Goal: Communication & Community: Answer question/provide support

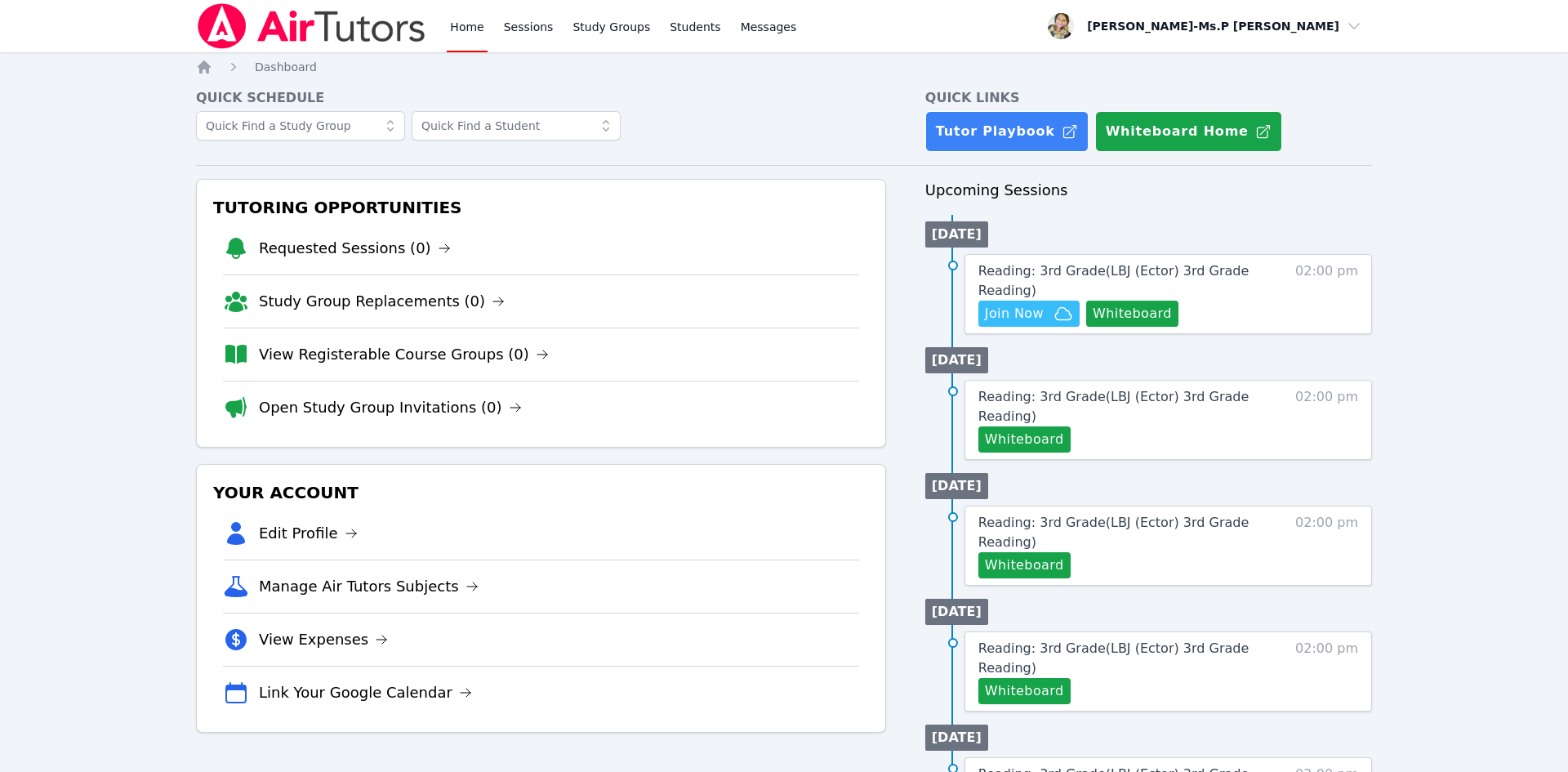
click at [552, 23] on div "Home Sessions Study Groups Students Messages" at bounding box center [623, 26] width 352 height 52
click at [548, 26] on link "Sessions" at bounding box center [529, 26] width 56 height 52
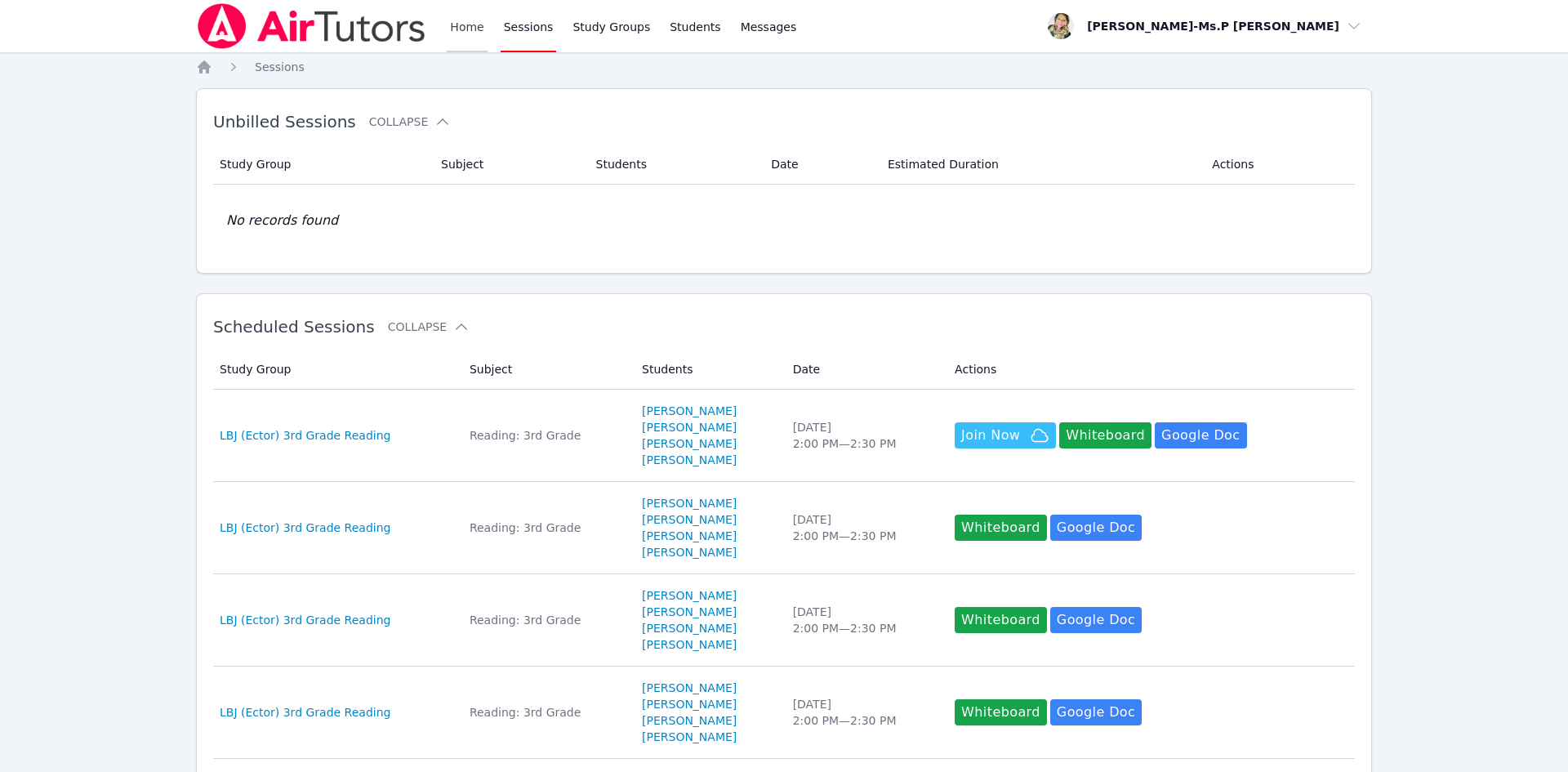
click at [458, 28] on link "Home" at bounding box center [466, 26] width 40 height 52
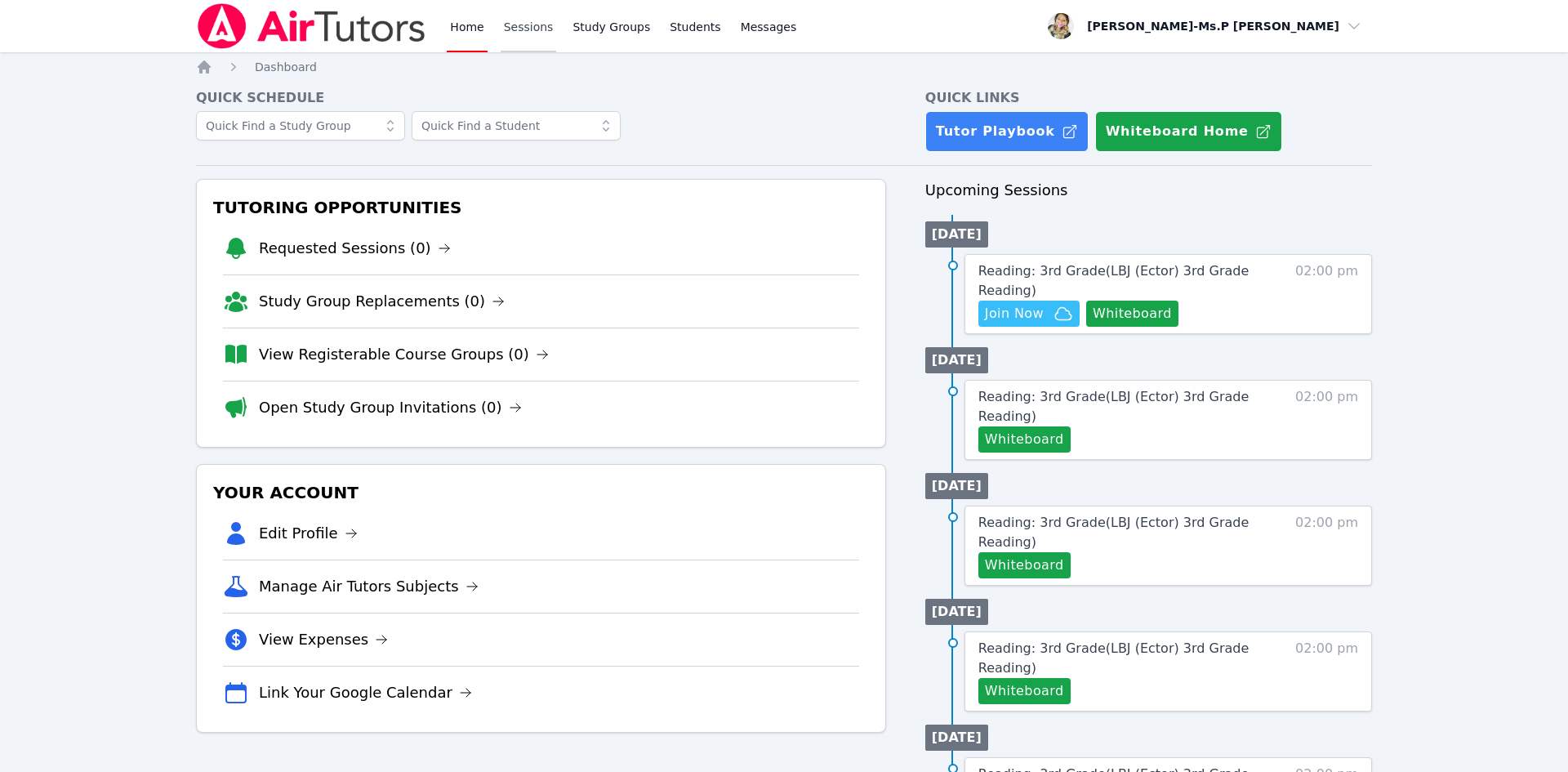
click at [539, 24] on link "Sessions" at bounding box center [529, 26] width 56 height 52
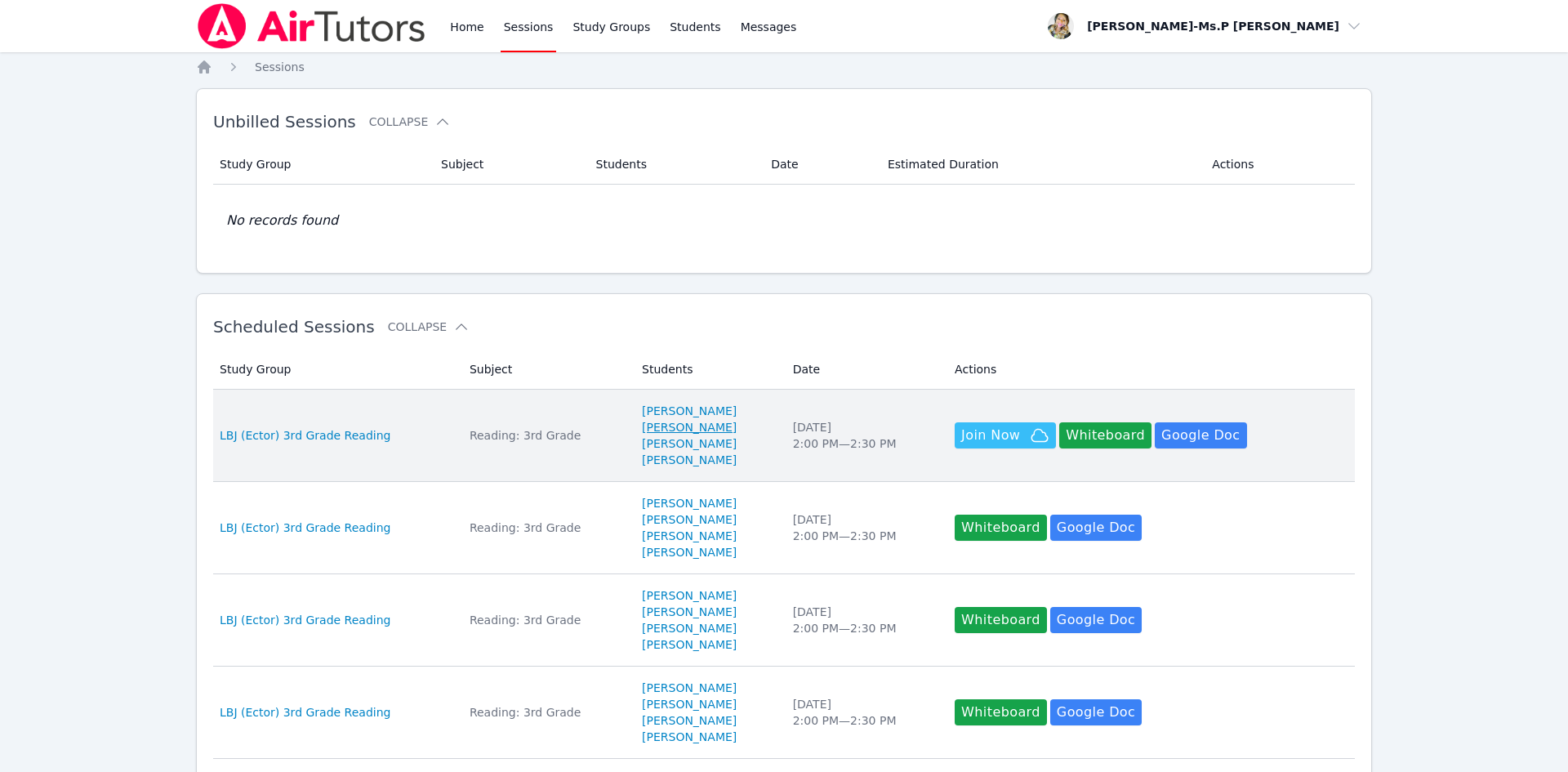
click at [661, 430] on link "ABRAHAM DUARTE" at bounding box center [689, 426] width 94 height 16
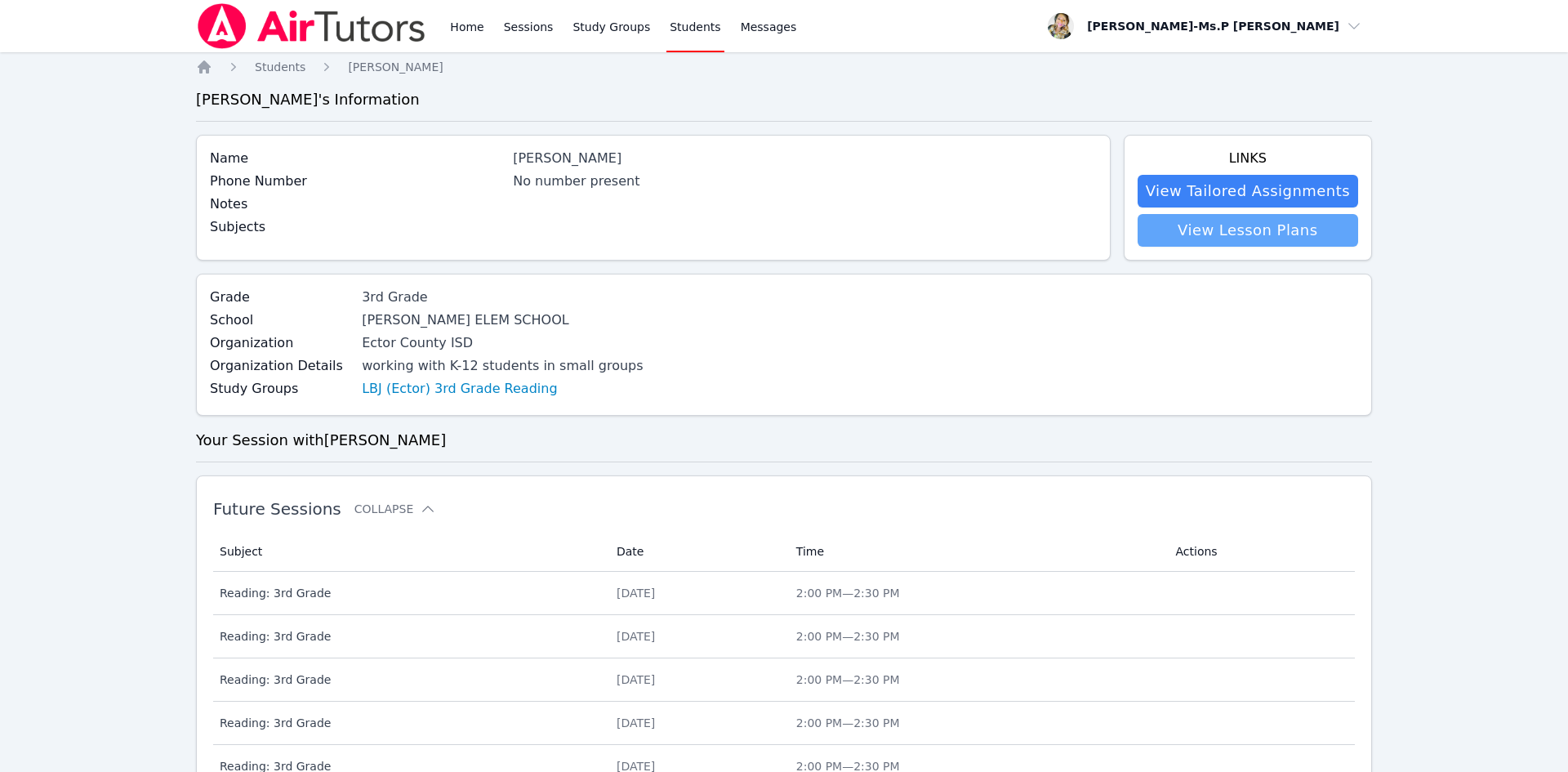
click at [1291, 233] on link "View Lesson Plans" at bounding box center [1248, 230] width 220 height 32
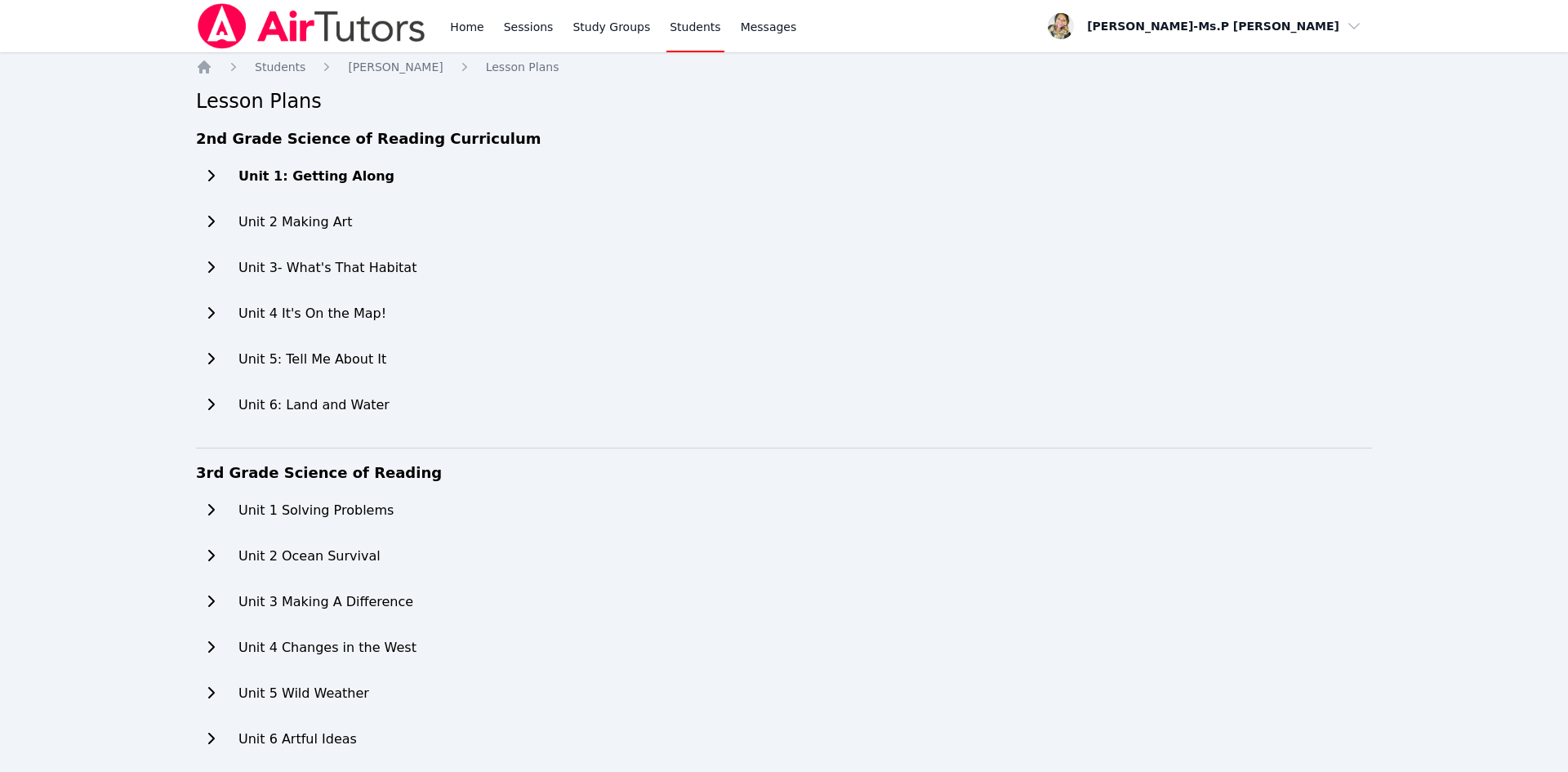
click at [301, 174] on h2 "Unit 1: Getting Along" at bounding box center [316, 176] width 156 height 20
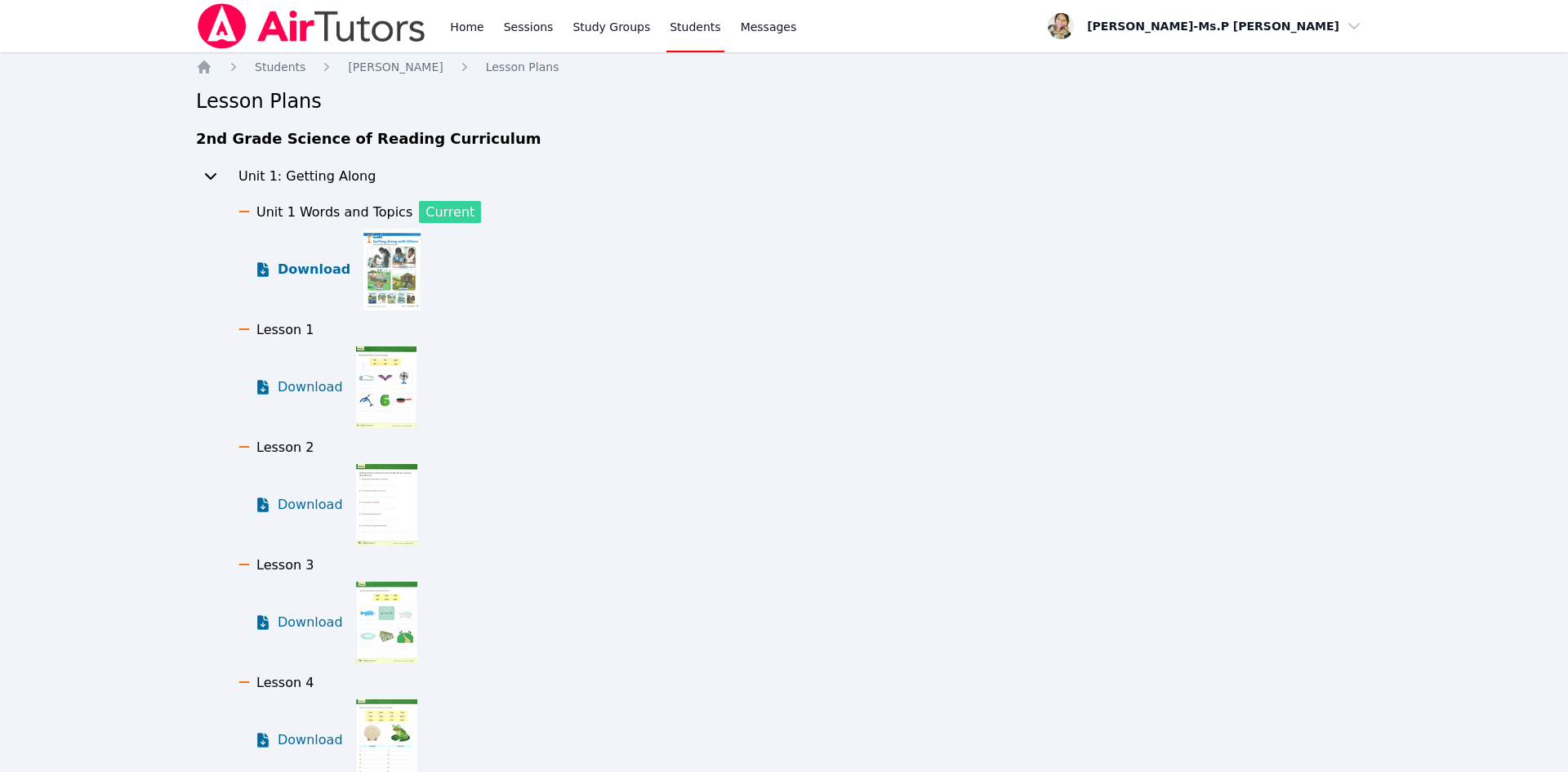
click at [304, 271] on span "Download" at bounding box center [313, 269] width 72 height 20
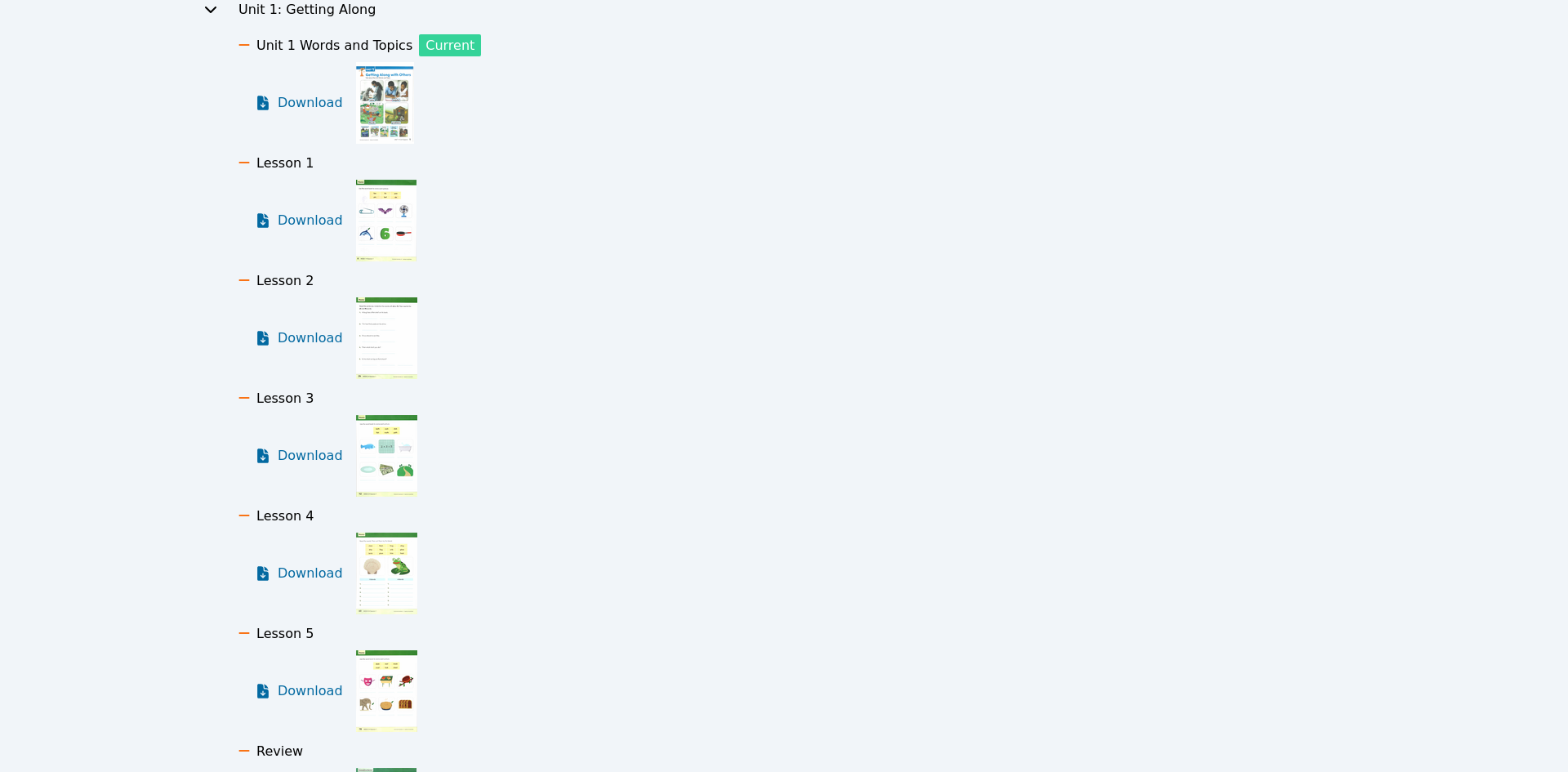
scroll to position [512, 0]
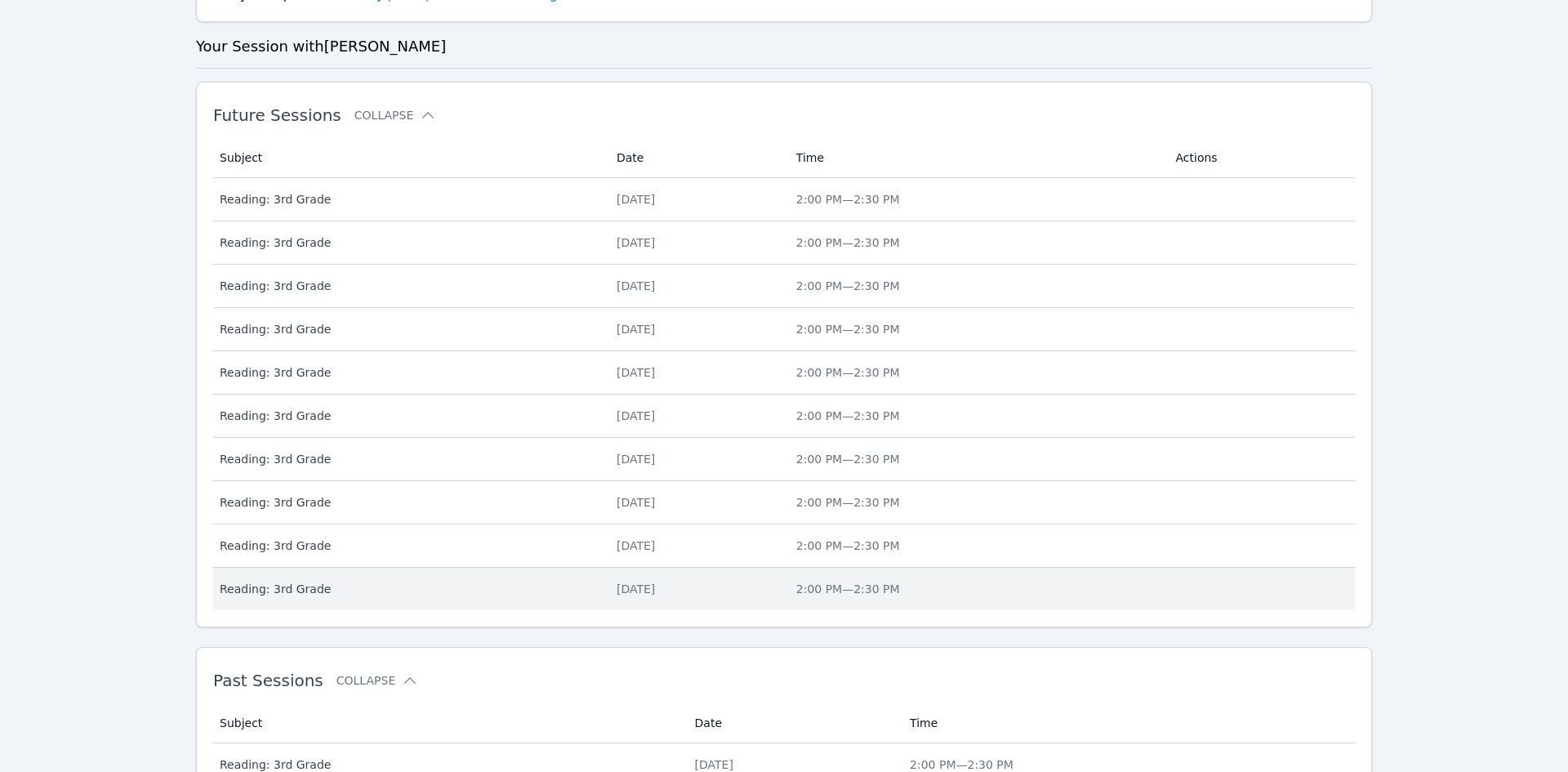
scroll to position [520, 0]
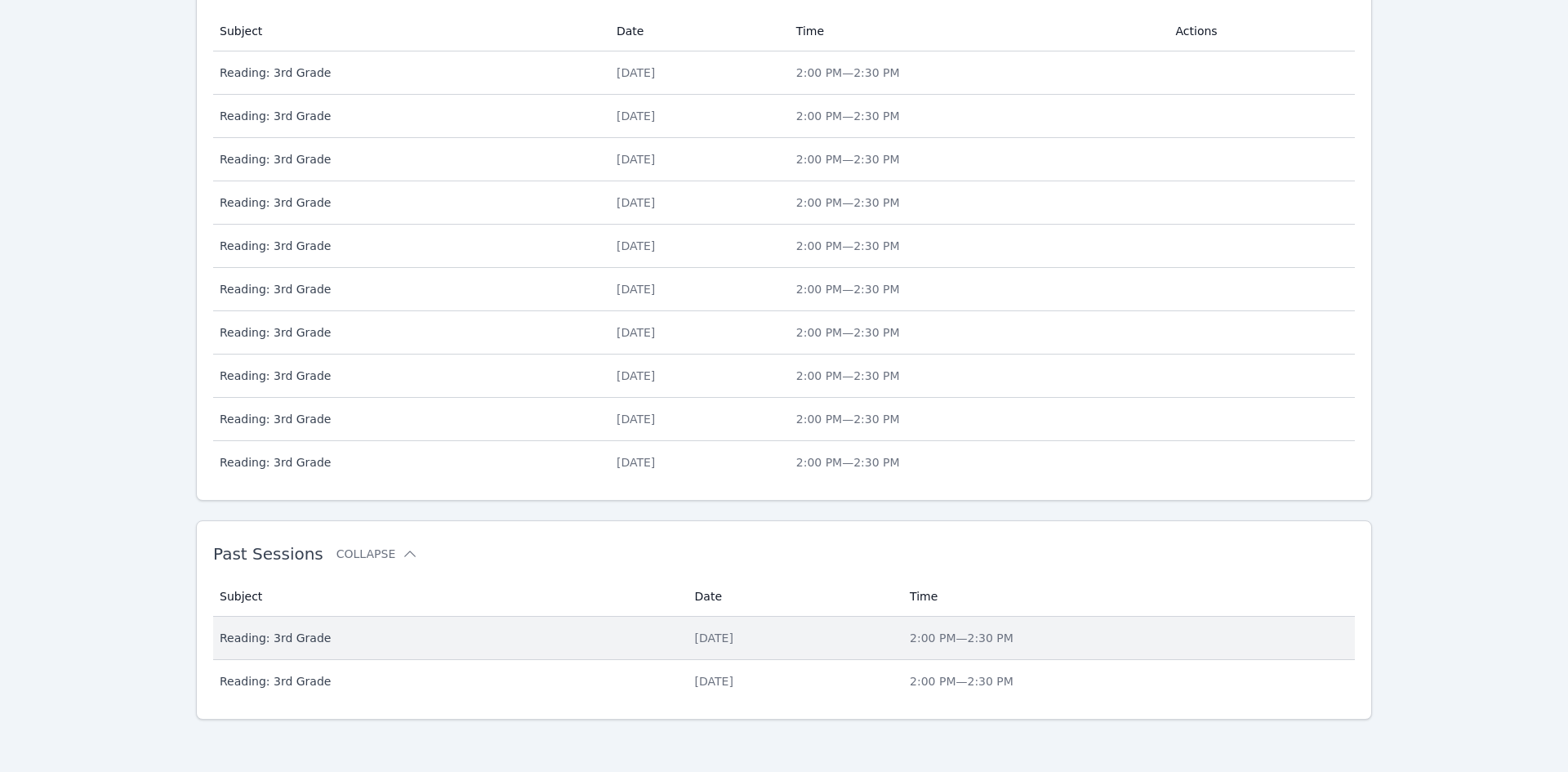
click at [1002, 641] on span "2:00 PM — 2:30 PM" at bounding box center [962, 638] width 104 height 13
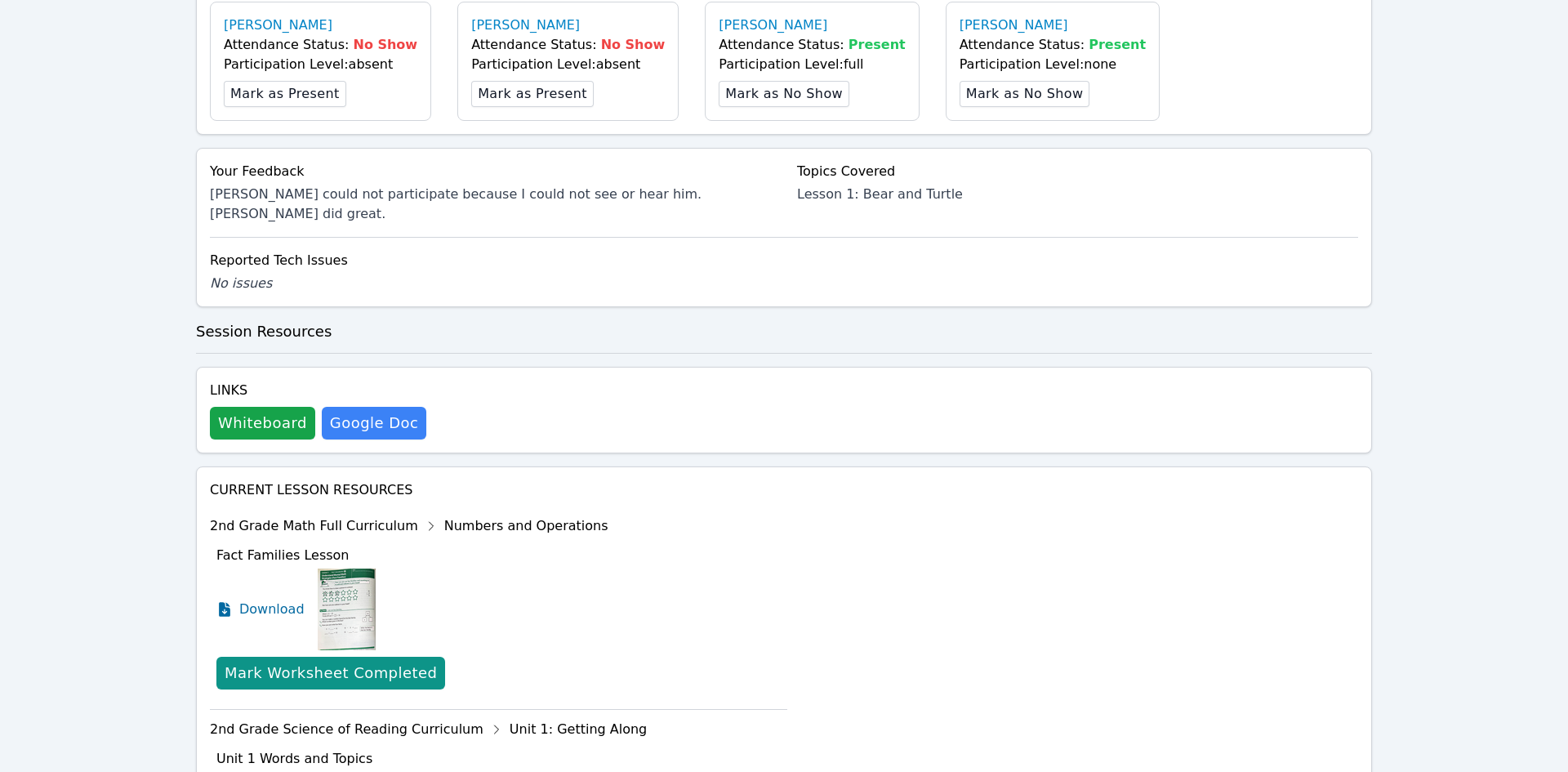
scroll to position [606, 0]
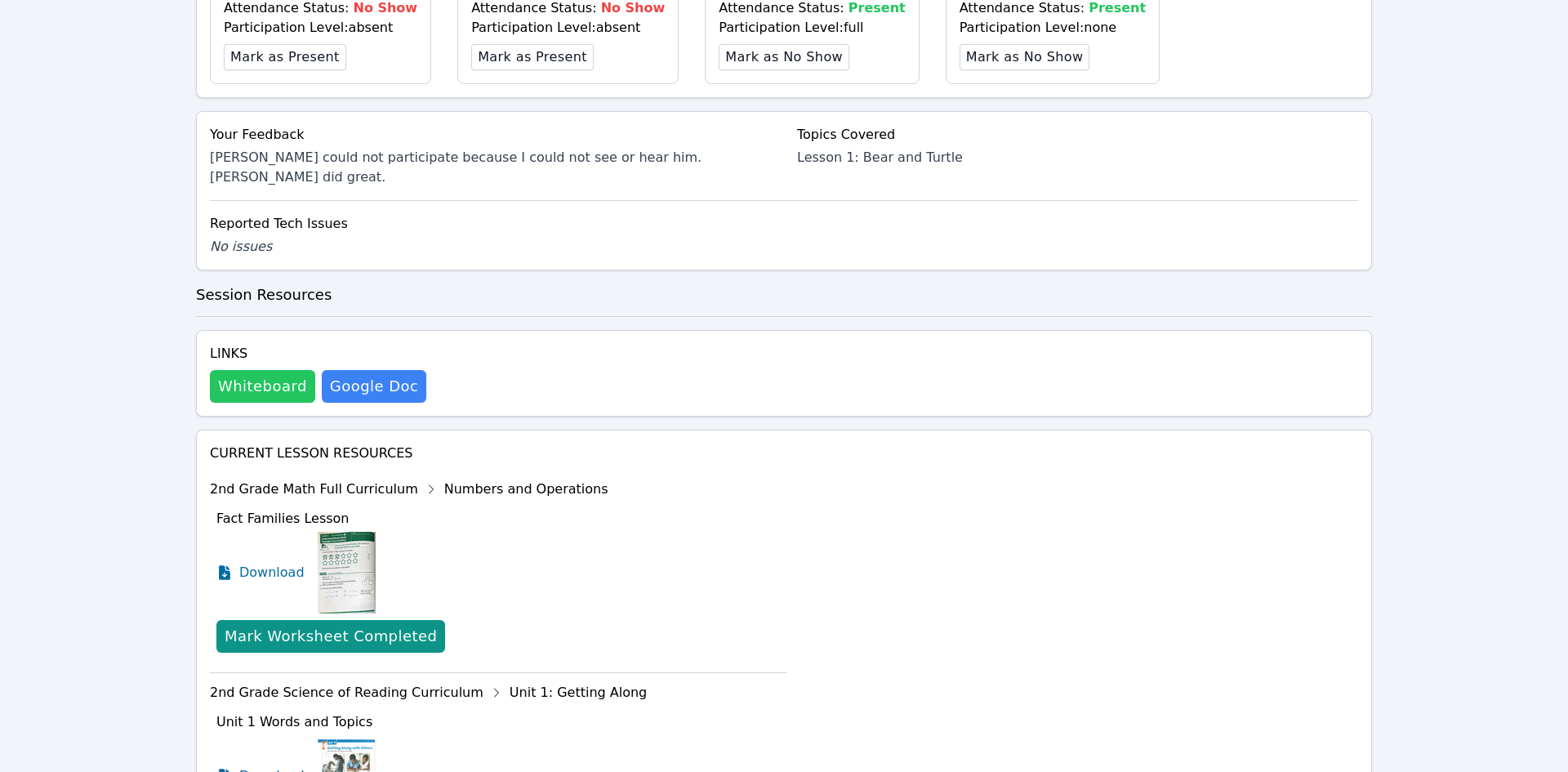
click at [235, 370] on button "Whiteboard" at bounding box center [263, 386] width 106 height 32
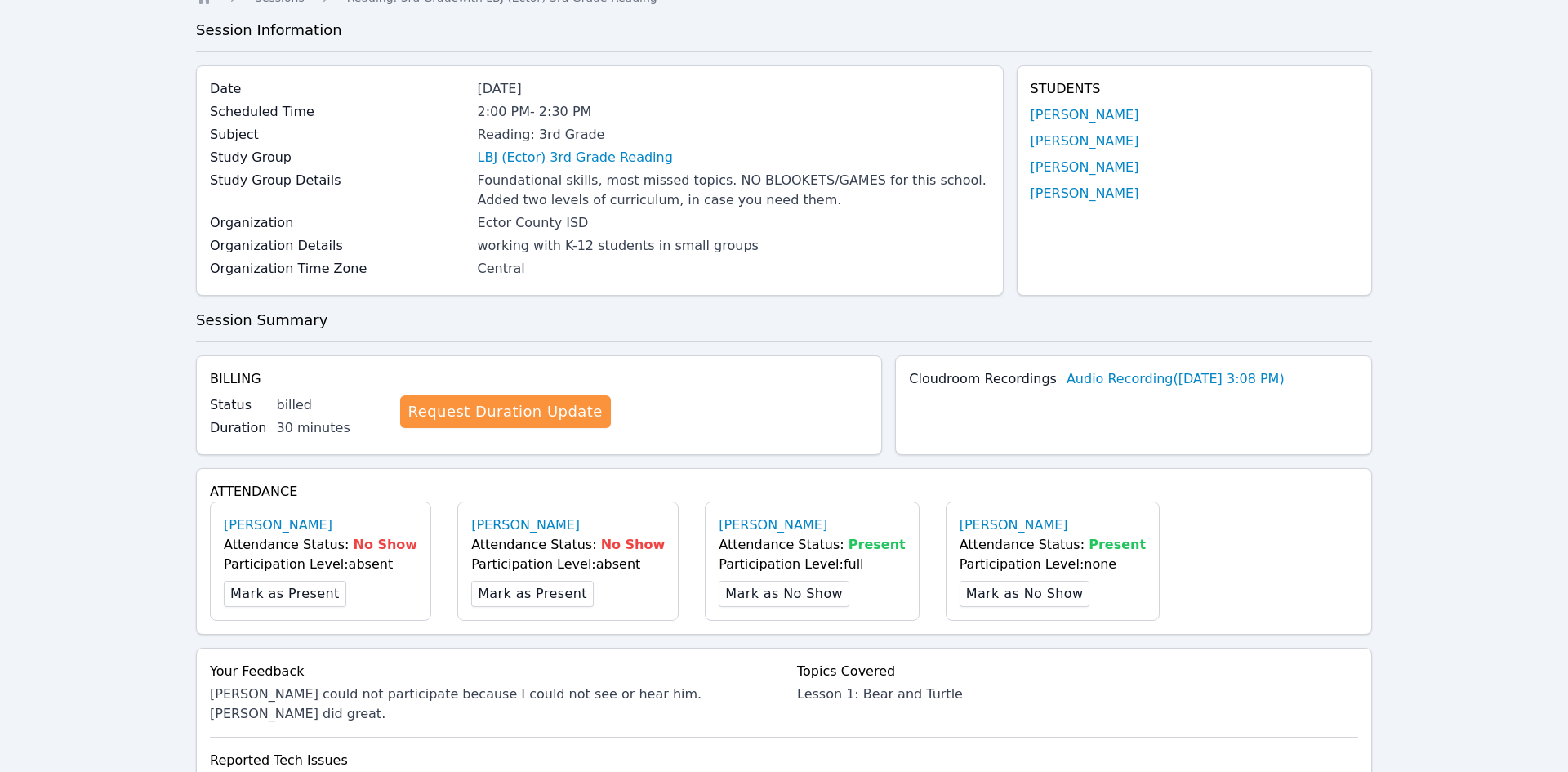
scroll to position [0, 0]
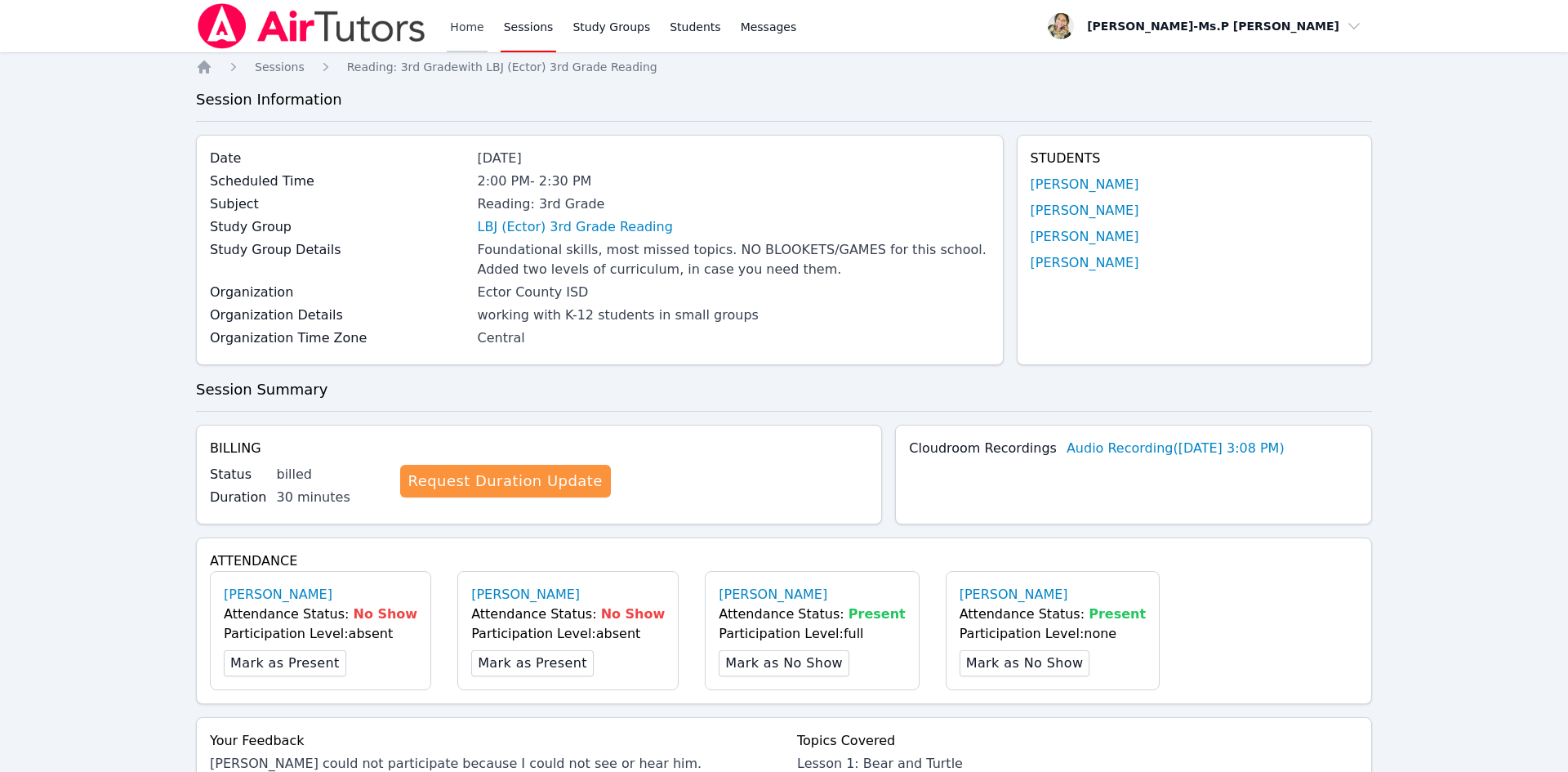
click at [456, 14] on link "Home" at bounding box center [466, 26] width 40 height 52
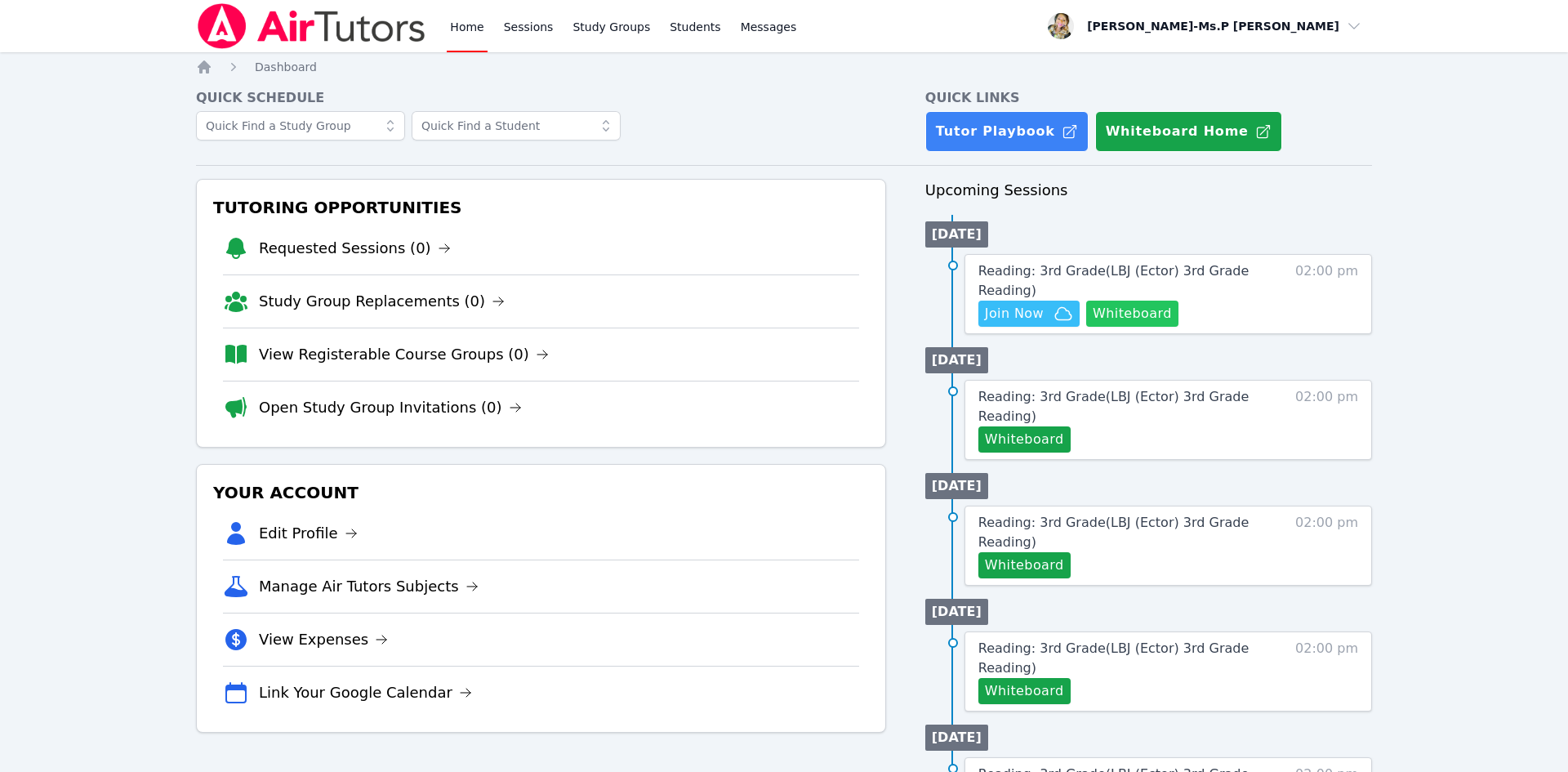
click at [1134, 317] on button "Whiteboard" at bounding box center [1132, 313] width 92 height 26
click at [998, 304] on span "Join Now" at bounding box center [1014, 313] width 59 height 20
click at [1035, 317] on span "Join Now" at bounding box center [1014, 313] width 59 height 20
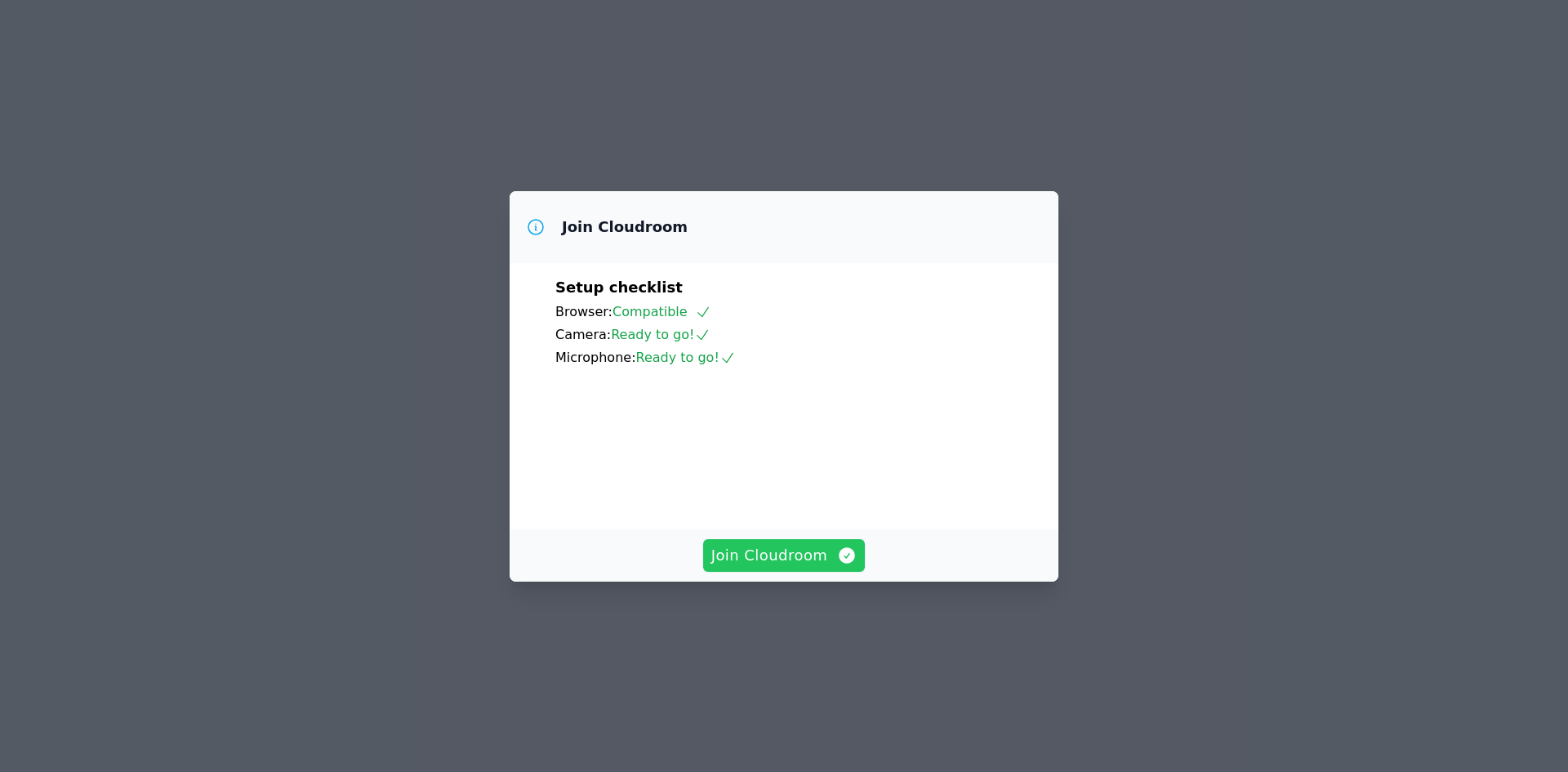
click at [767, 567] on span "Join Cloudroom" at bounding box center [785, 555] width 146 height 23
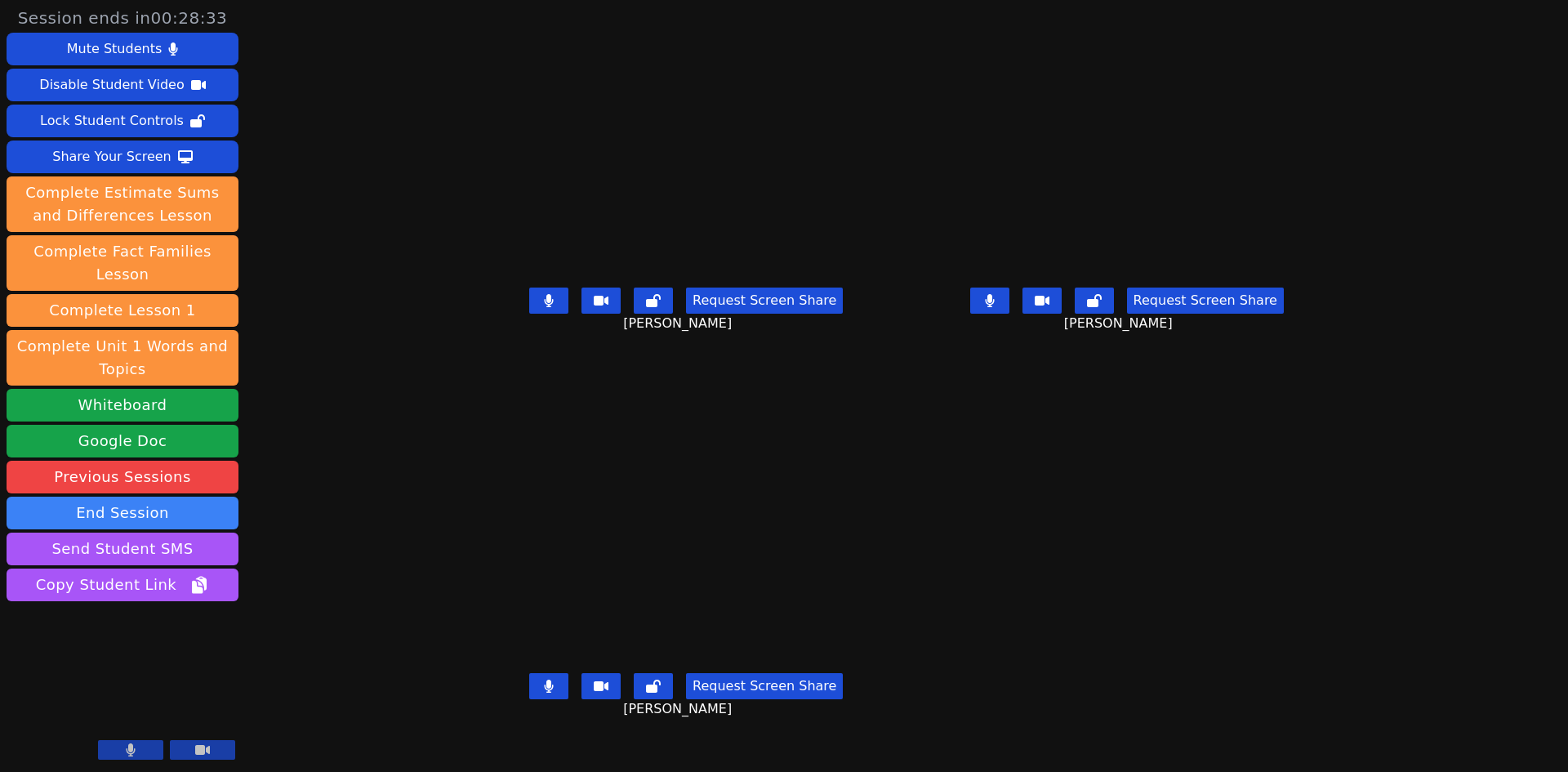
click at [544, 693] on icon at bounding box center [549, 685] width 10 height 13
click at [1010, 313] on button at bounding box center [990, 300] width 39 height 26
click at [541, 693] on icon at bounding box center [548, 685] width 16 height 13
click at [995, 307] on icon at bounding box center [990, 300] width 10 height 13
click at [529, 313] on button at bounding box center [549, 300] width 39 height 26
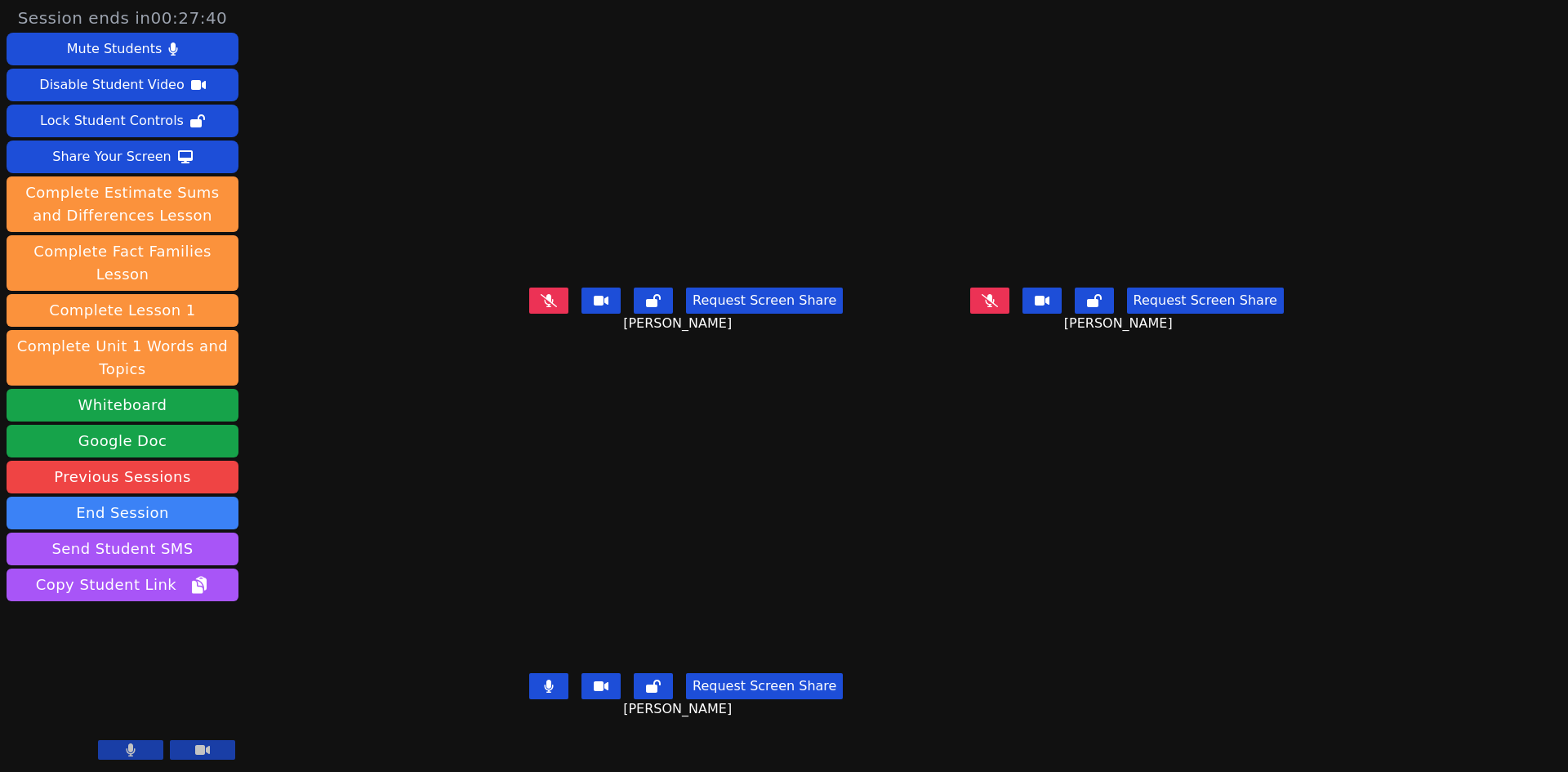
click at [545, 693] on icon at bounding box center [549, 685] width 9 height 13
click at [541, 693] on icon at bounding box center [548, 685] width 16 height 13
click at [541, 306] on icon at bounding box center [548, 299] width 16 height 13
click at [1010, 313] on button at bounding box center [990, 300] width 39 height 26
click at [529, 313] on button at bounding box center [549, 300] width 39 height 26
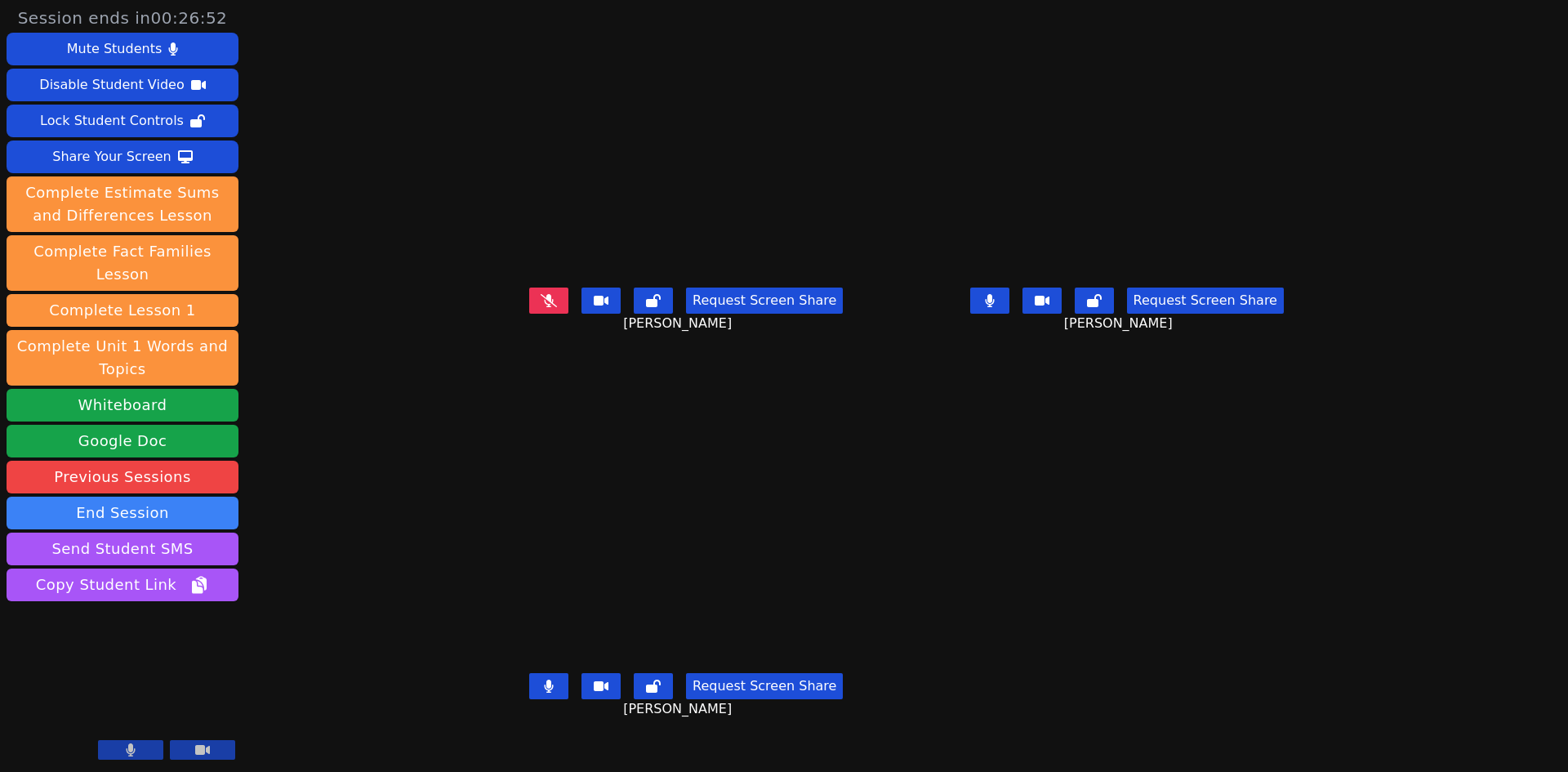
click at [529, 699] on button at bounding box center [549, 686] width 39 height 26
click at [1010, 313] on button at bounding box center [990, 300] width 39 height 26
click at [529, 313] on button at bounding box center [549, 300] width 39 height 26
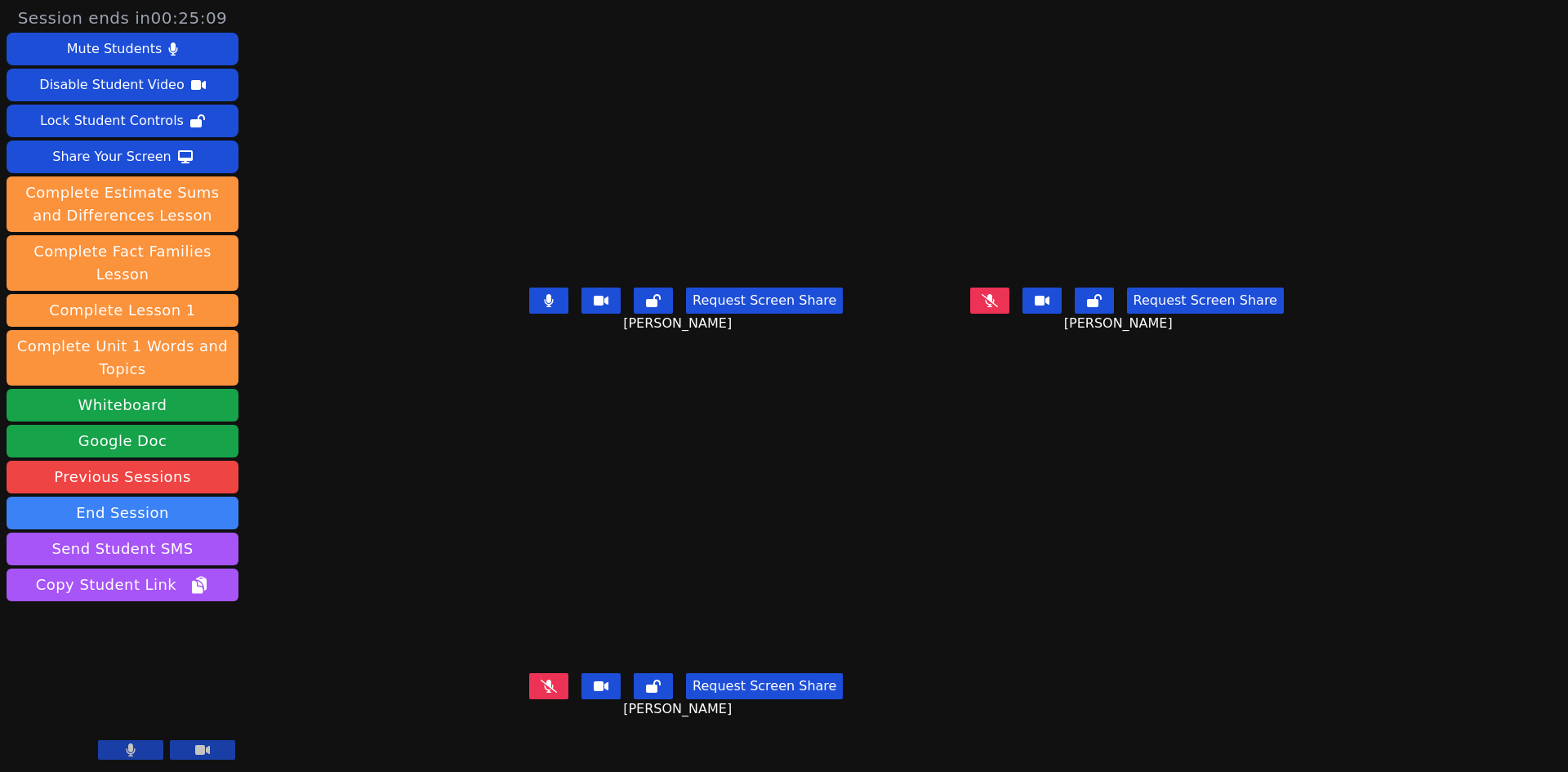
click at [529, 313] on button at bounding box center [549, 300] width 39 height 26
click at [541, 693] on icon at bounding box center [548, 685] width 16 height 13
drag, startPoint x: 1065, startPoint y: 335, endPoint x: 1046, endPoint y: 352, distance: 25.5
click at [1010, 313] on button at bounding box center [990, 300] width 39 height 26
drag, startPoint x: 485, startPoint y: 714, endPoint x: 490, endPoint y: 695, distance: 19.6
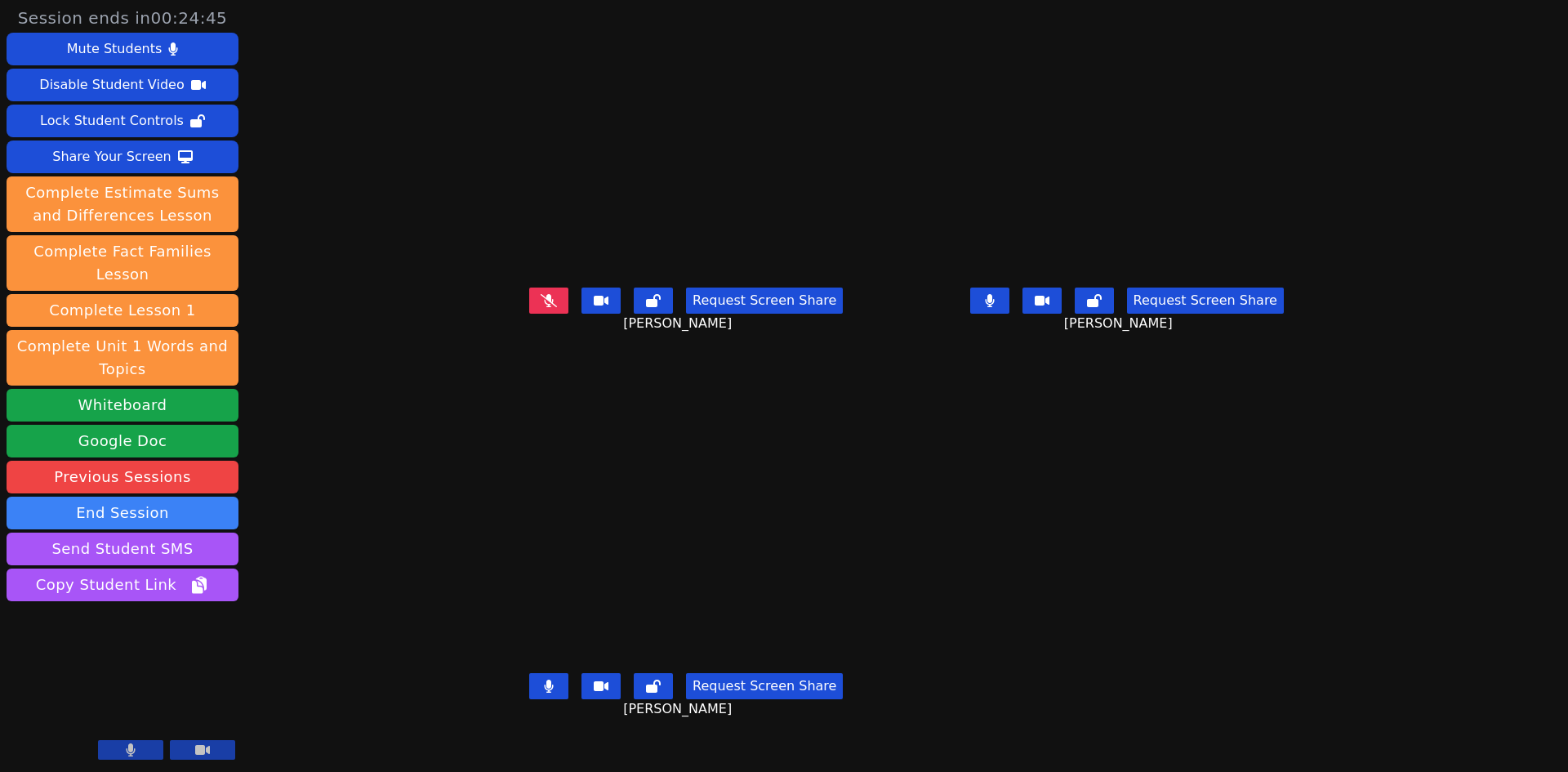
click at [529, 699] on button at bounding box center [549, 686] width 39 height 26
click at [995, 307] on icon at bounding box center [990, 300] width 10 height 13
click at [541, 307] on icon at bounding box center [548, 300] width 16 height 13
click at [529, 313] on button at bounding box center [549, 300] width 39 height 26
click at [998, 306] on icon at bounding box center [989, 299] width 16 height 13
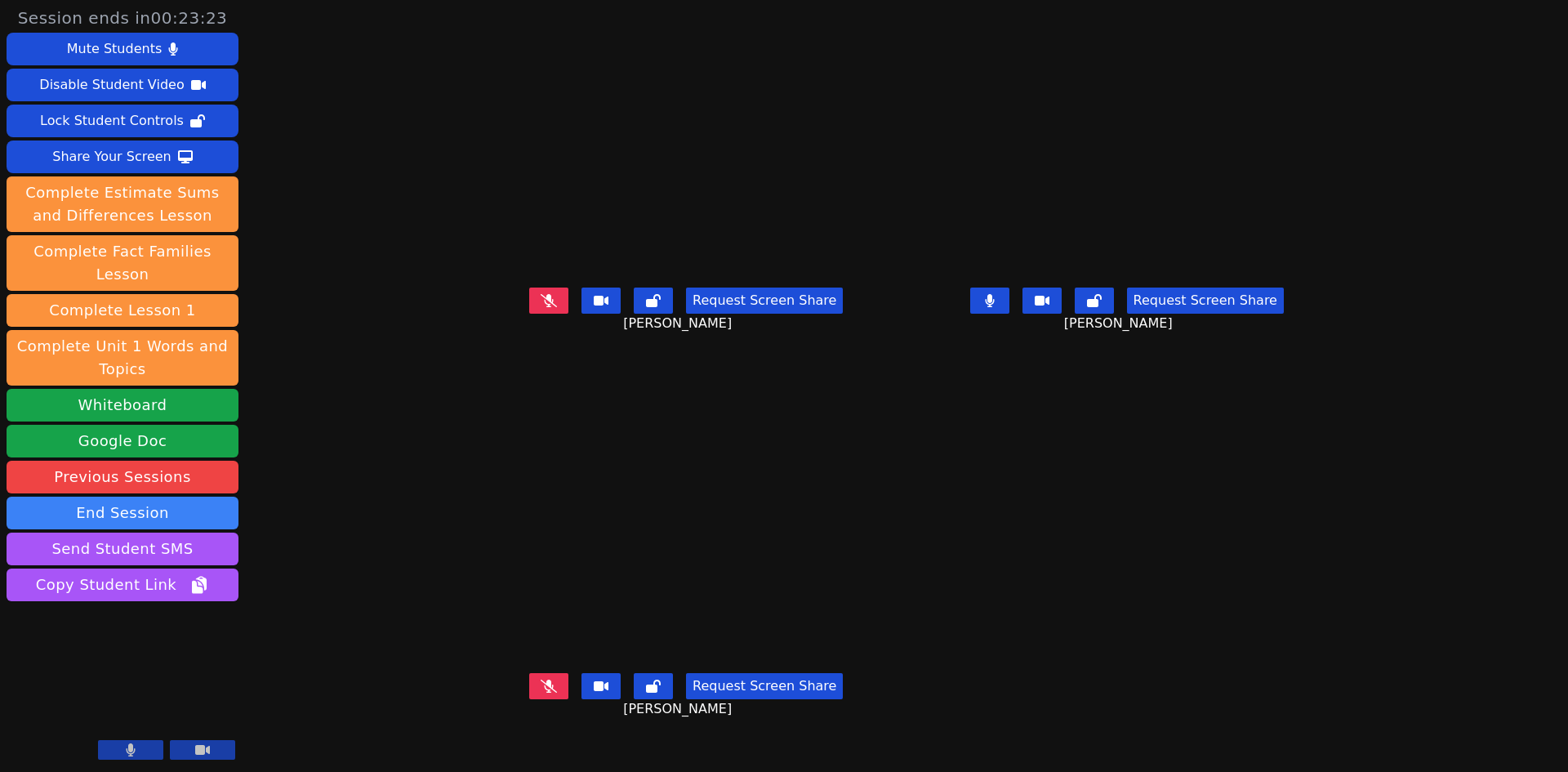
click at [994, 307] on icon at bounding box center [989, 300] width 9 height 13
click at [529, 699] on button at bounding box center [549, 686] width 39 height 26
click at [484, 703] on div "Request Screen Share ABRAHAM DUARTE" at bounding box center [686, 699] width 428 height 66
click at [529, 699] on button at bounding box center [549, 686] width 39 height 26
click at [998, 307] on icon at bounding box center [989, 300] width 16 height 13
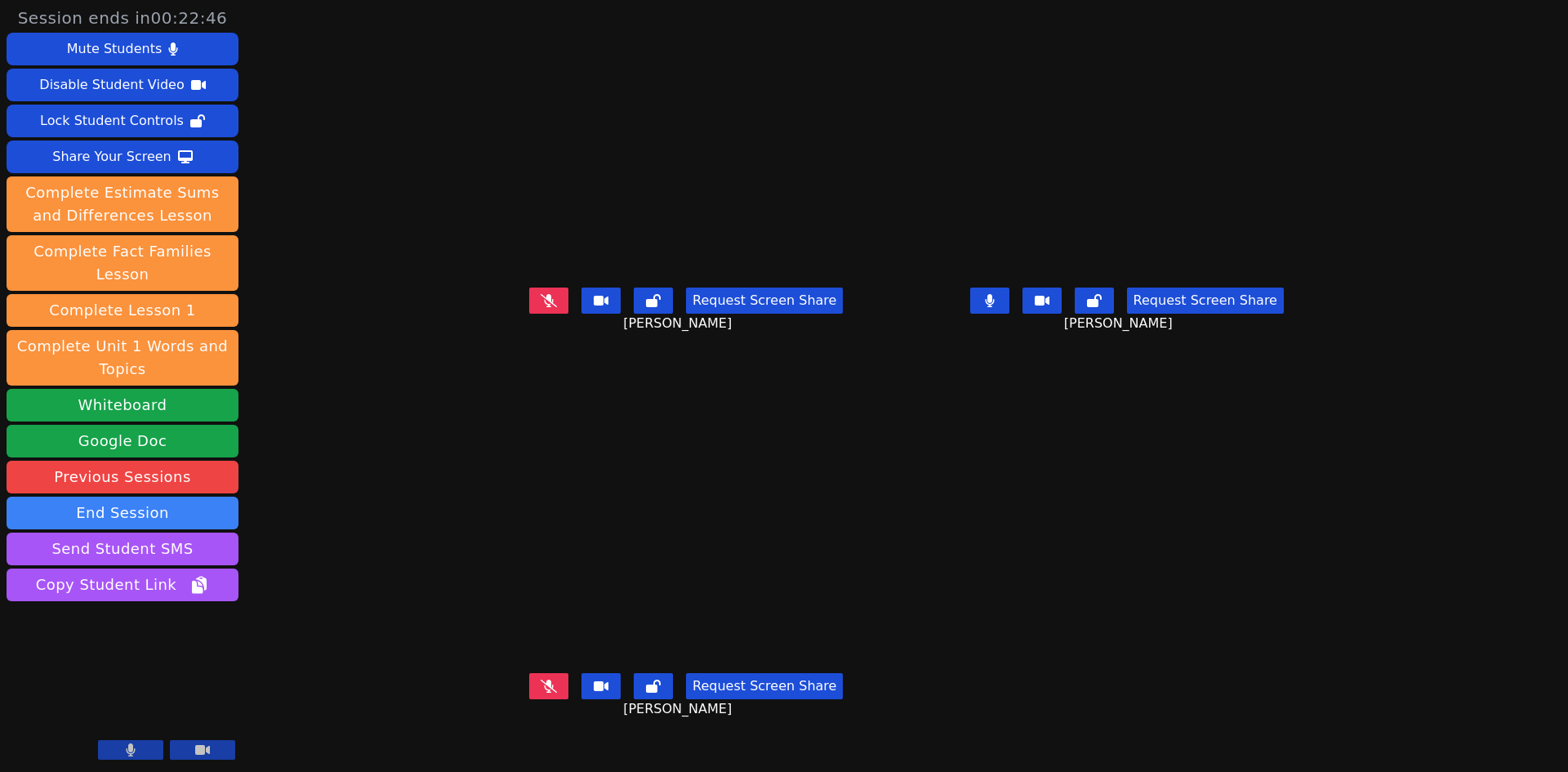
click at [472, 713] on div "Request Screen Share ABRAHAM DUARTE" at bounding box center [686, 699] width 428 height 66
click at [529, 699] on button at bounding box center [549, 686] width 39 height 26
click at [529, 313] on button at bounding box center [549, 300] width 39 height 26
click at [995, 307] on icon at bounding box center [990, 300] width 10 height 13
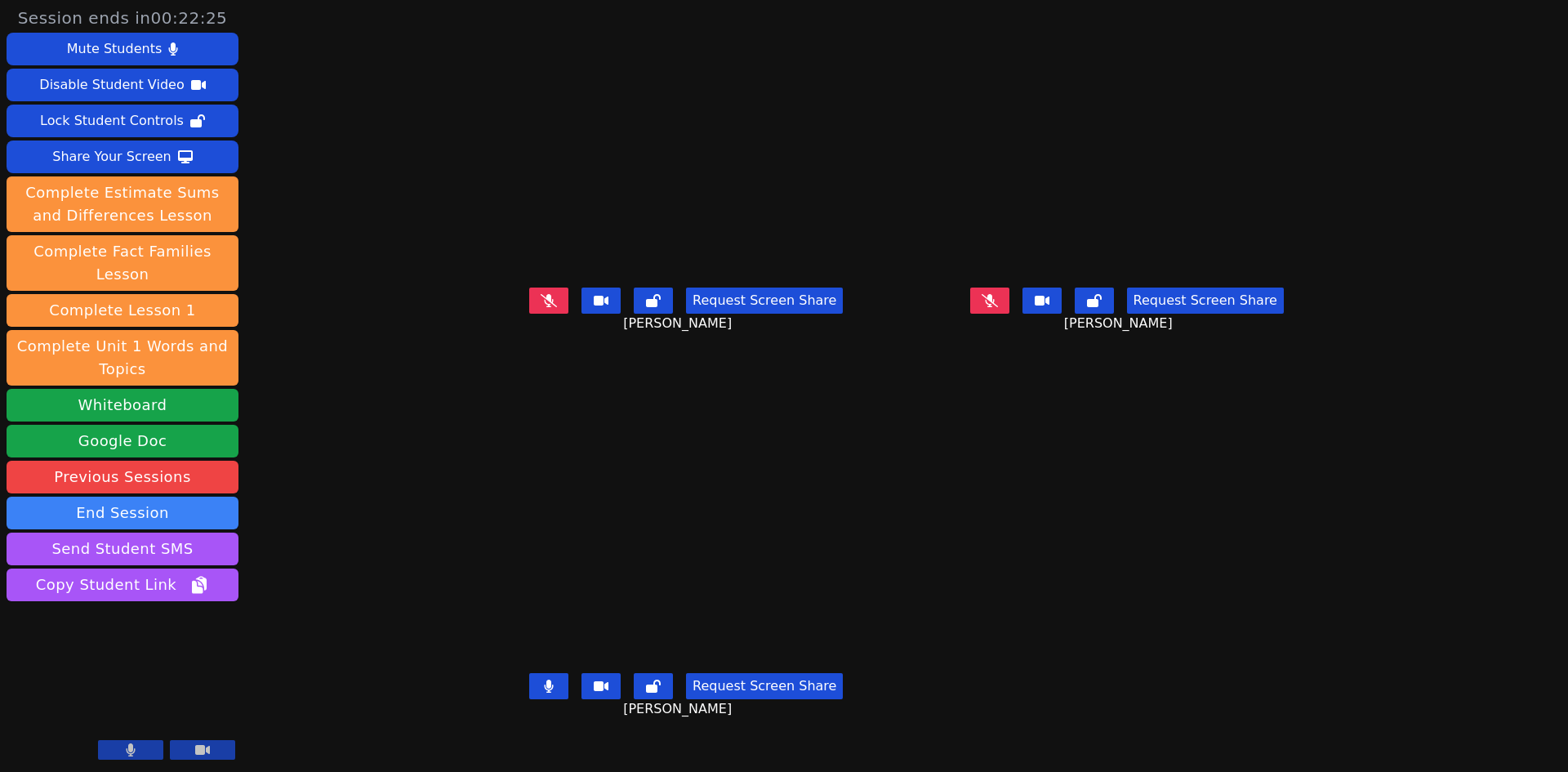
drag, startPoint x: 489, startPoint y: 720, endPoint x: 490, endPoint y: 666, distance: 54.0
click at [529, 699] on button at bounding box center [549, 686] width 39 height 26
click at [529, 699] on div "Request Screen Share" at bounding box center [686, 686] width 313 height 26
click at [529, 699] on button at bounding box center [549, 686] width 39 height 26
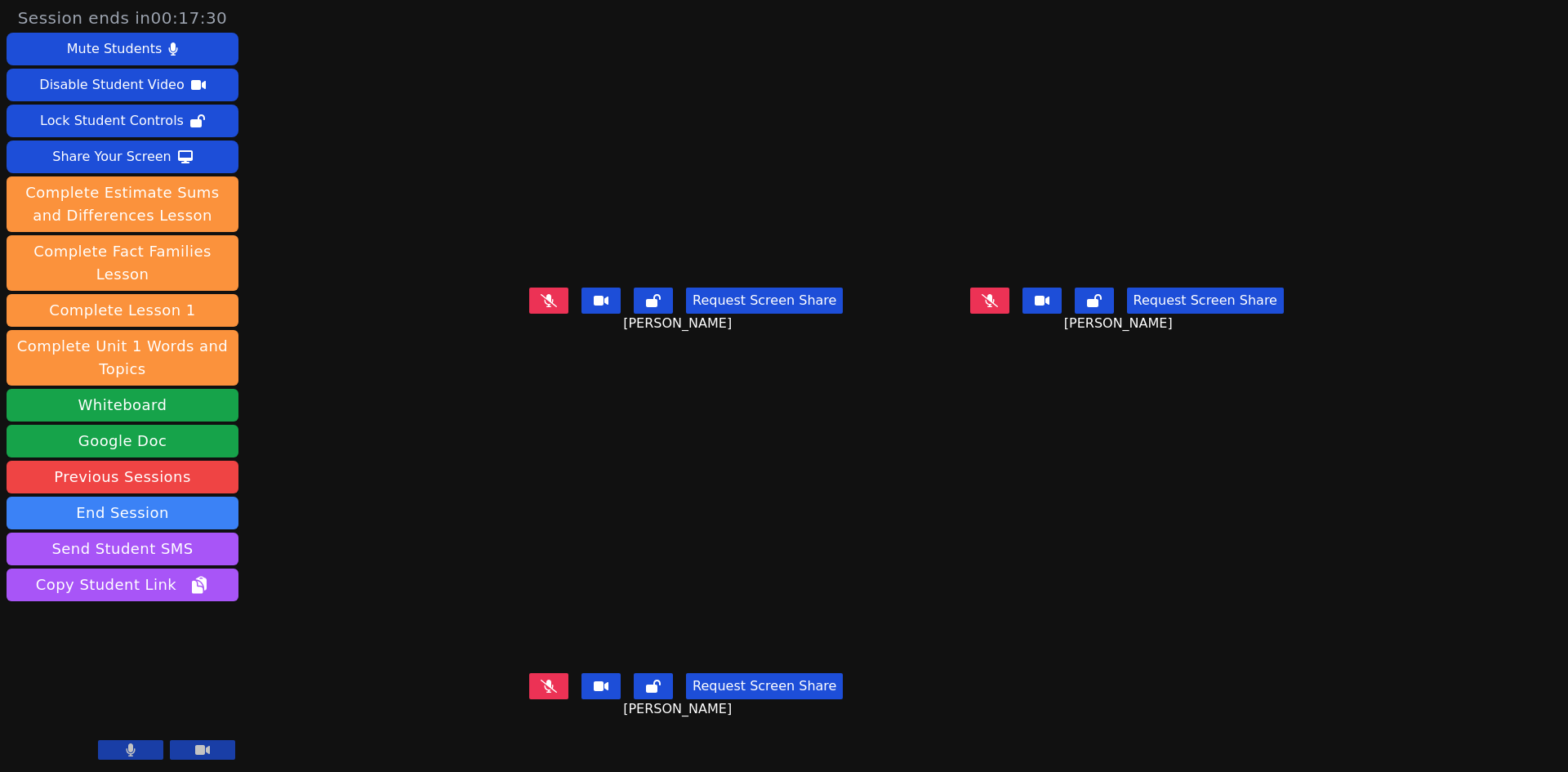
click at [998, 306] on icon at bounding box center [989, 299] width 16 height 13
click at [994, 307] on icon at bounding box center [989, 300] width 9 height 13
click at [529, 313] on button at bounding box center [549, 300] width 39 height 26
click at [545, 307] on icon at bounding box center [549, 300] width 9 height 13
click at [541, 307] on icon at bounding box center [548, 300] width 16 height 13
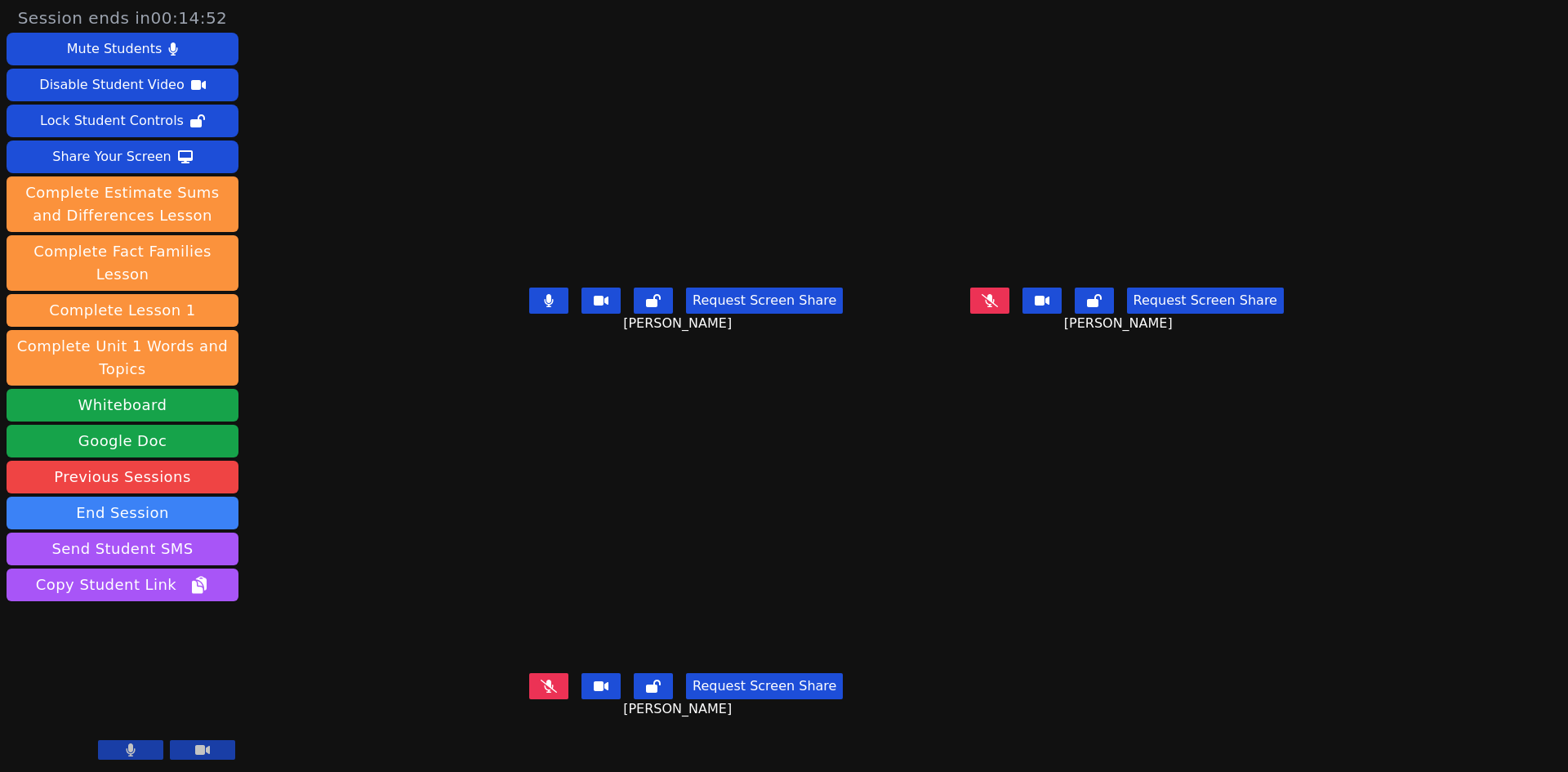
click at [544, 307] on icon at bounding box center [549, 300] width 10 height 13
click at [998, 307] on icon at bounding box center [989, 300] width 16 height 13
click at [1052, 328] on div "Request Screen Share JESUS RODRIGUEZ" at bounding box center [1127, 313] width 428 height 66
click at [994, 307] on icon at bounding box center [989, 300] width 9 height 13
click at [529, 313] on button at bounding box center [549, 300] width 39 height 26
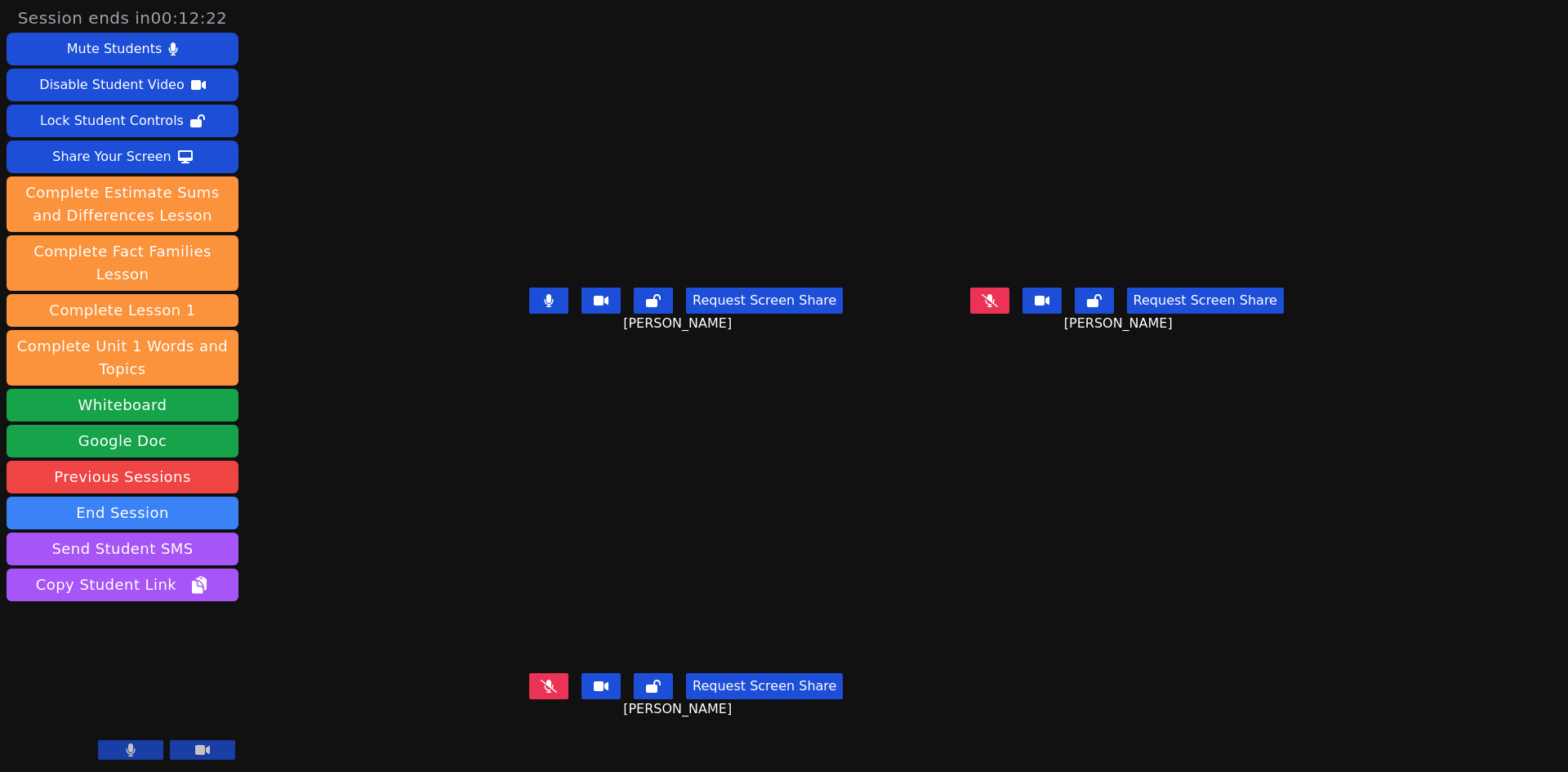
click at [529, 313] on button at bounding box center [549, 300] width 39 height 26
click at [529, 699] on button at bounding box center [549, 686] width 39 height 26
click at [541, 693] on icon at bounding box center [548, 685] width 16 height 13
click at [544, 693] on icon at bounding box center [549, 685] width 10 height 13
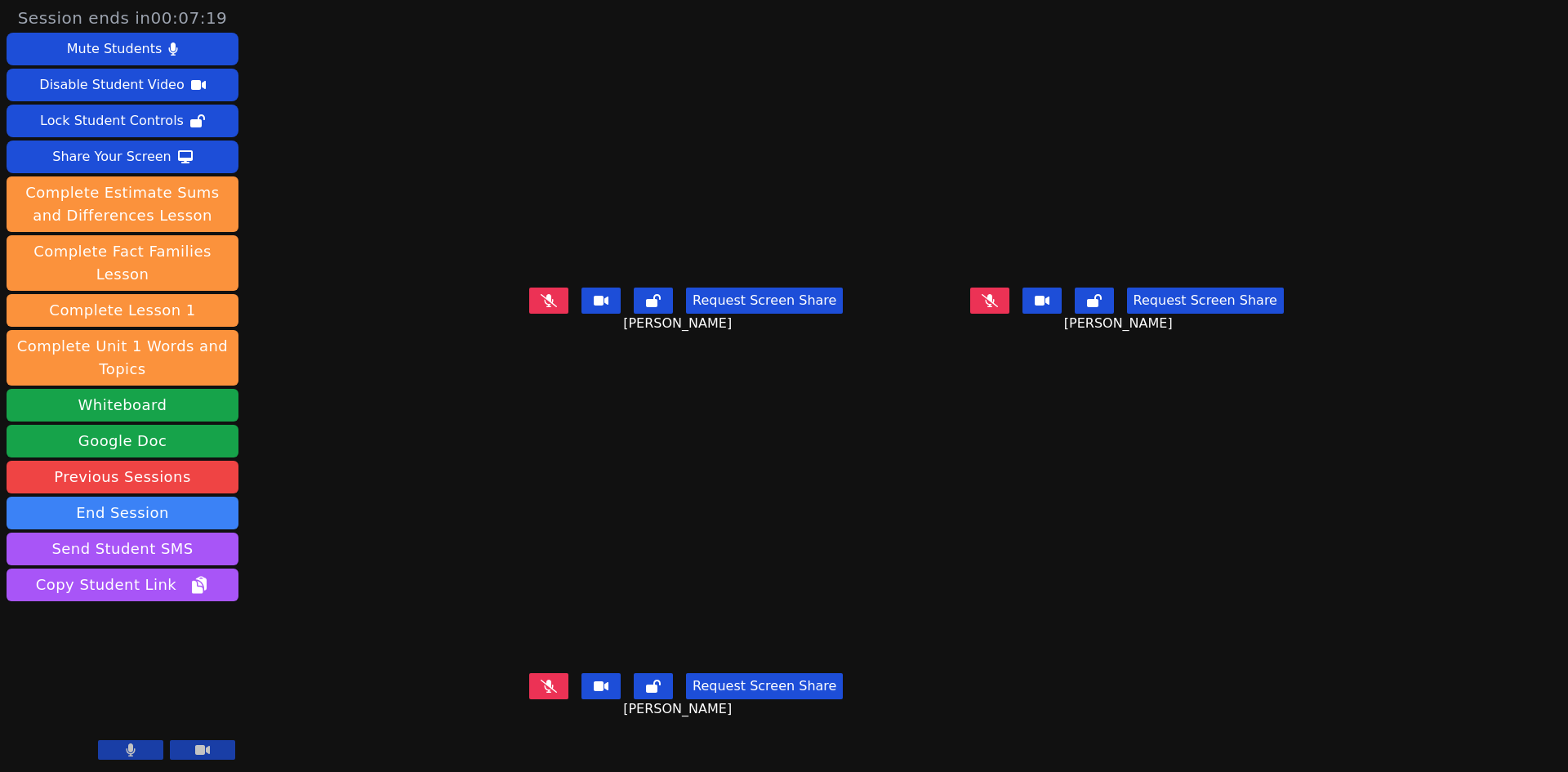
click at [541, 306] on icon at bounding box center [548, 299] width 16 height 13
click at [545, 307] on icon at bounding box center [549, 300] width 9 height 13
click at [529, 313] on button at bounding box center [549, 300] width 39 height 26
click at [544, 307] on icon at bounding box center [549, 300] width 10 height 13
click at [541, 307] on icon at bounding box center [548, 300] width 16 height 13
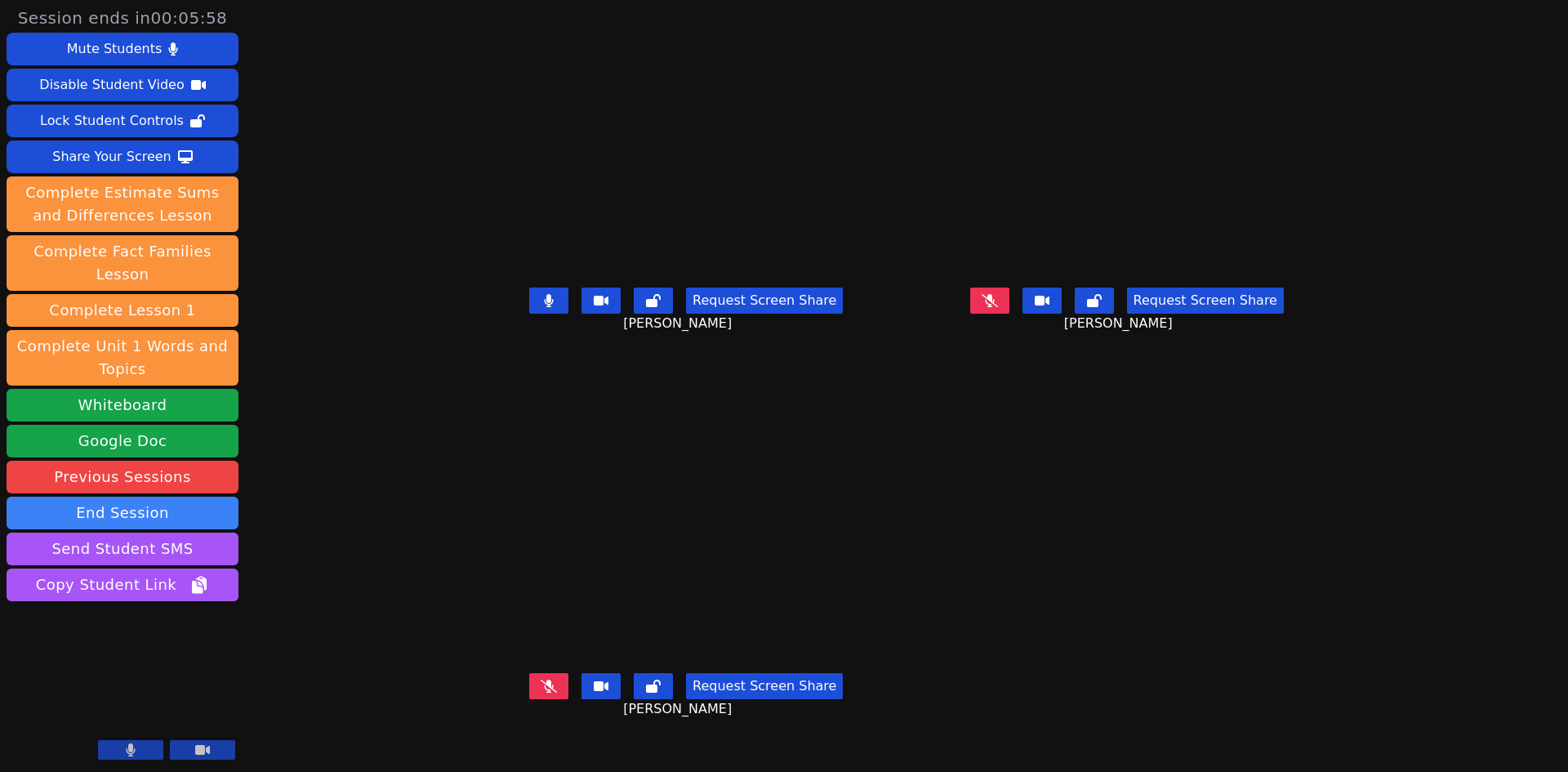
click at [544, 307] on icon at bounding box center [549, 300] width 10 height 13
click at [1010, 313] on button at bounding box center [990, 300] width 39 height 26
click at [529, 699] on button at bounding box center [549, 686] width 39 height 26
click at [1010, 313] on button at bounding box center [990, 300] width 39 height 26
click at [544, 693] on icon at bounding box center [549, 685] width 10 height 13
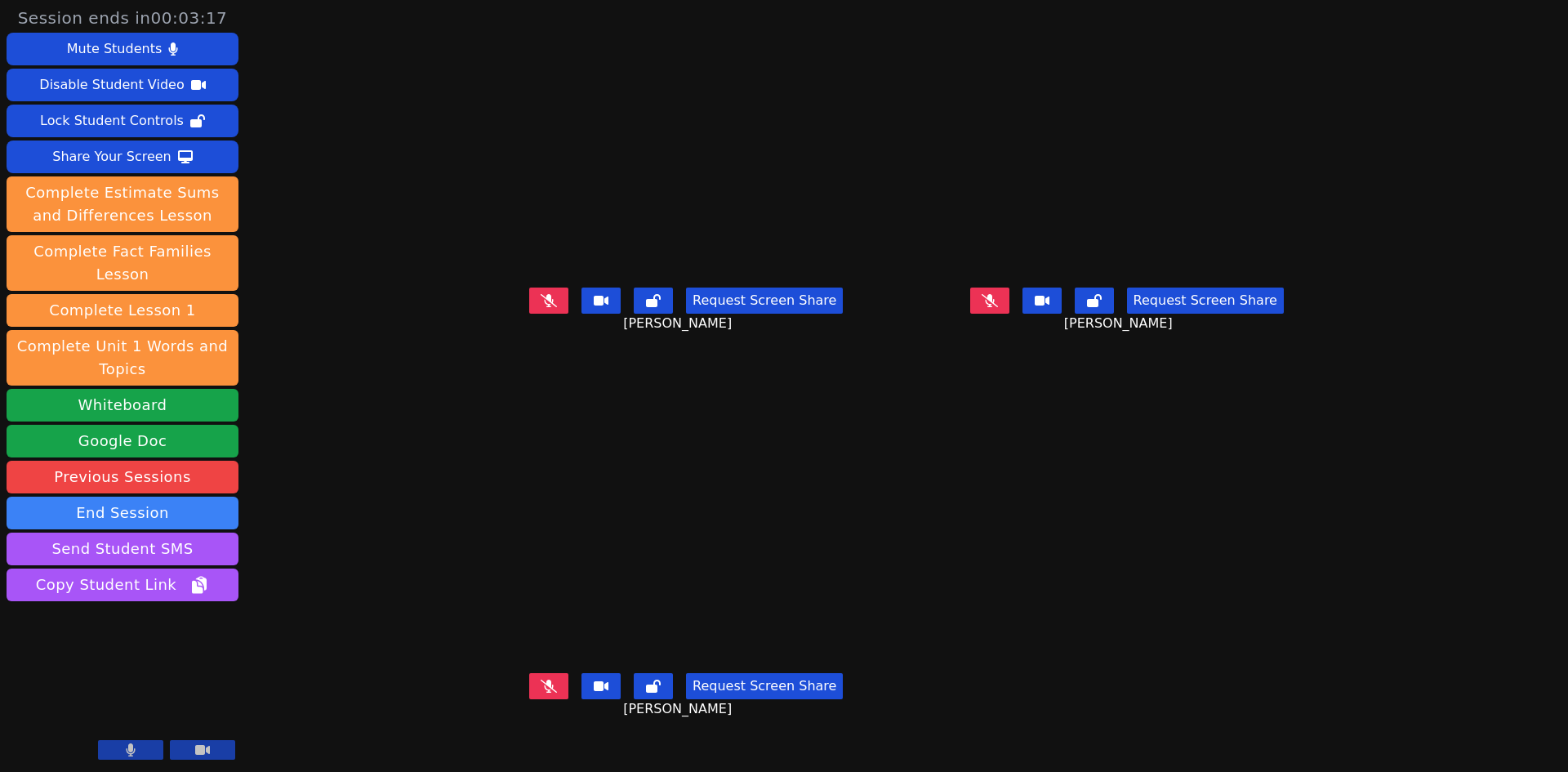
click at [529, 313] on button at bounding box center [549, 300] width 39 height 26
click at [998, 307] on icon at bounding box center [989, 300] width 16 height 13
click at [995, 307] on icon at bounding box center [990, 300] width 10 height 13
drag, startPoint x: 482, startPoint y: 722, endPoint x: 491, endPoint y: 716, distance: 10.8
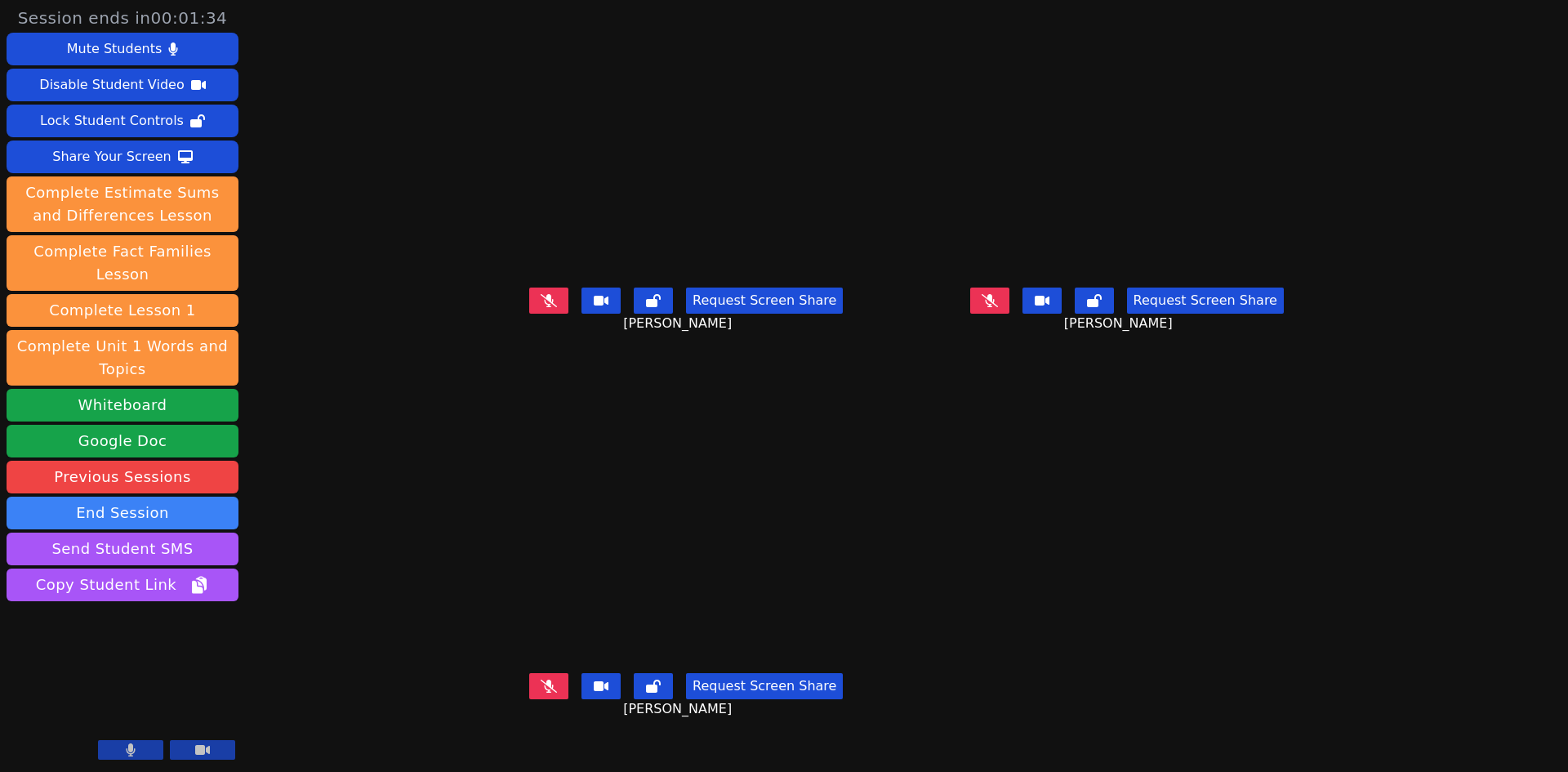
click at [541, 693] on icon at bounding box center [548, 685] width 16 height 13
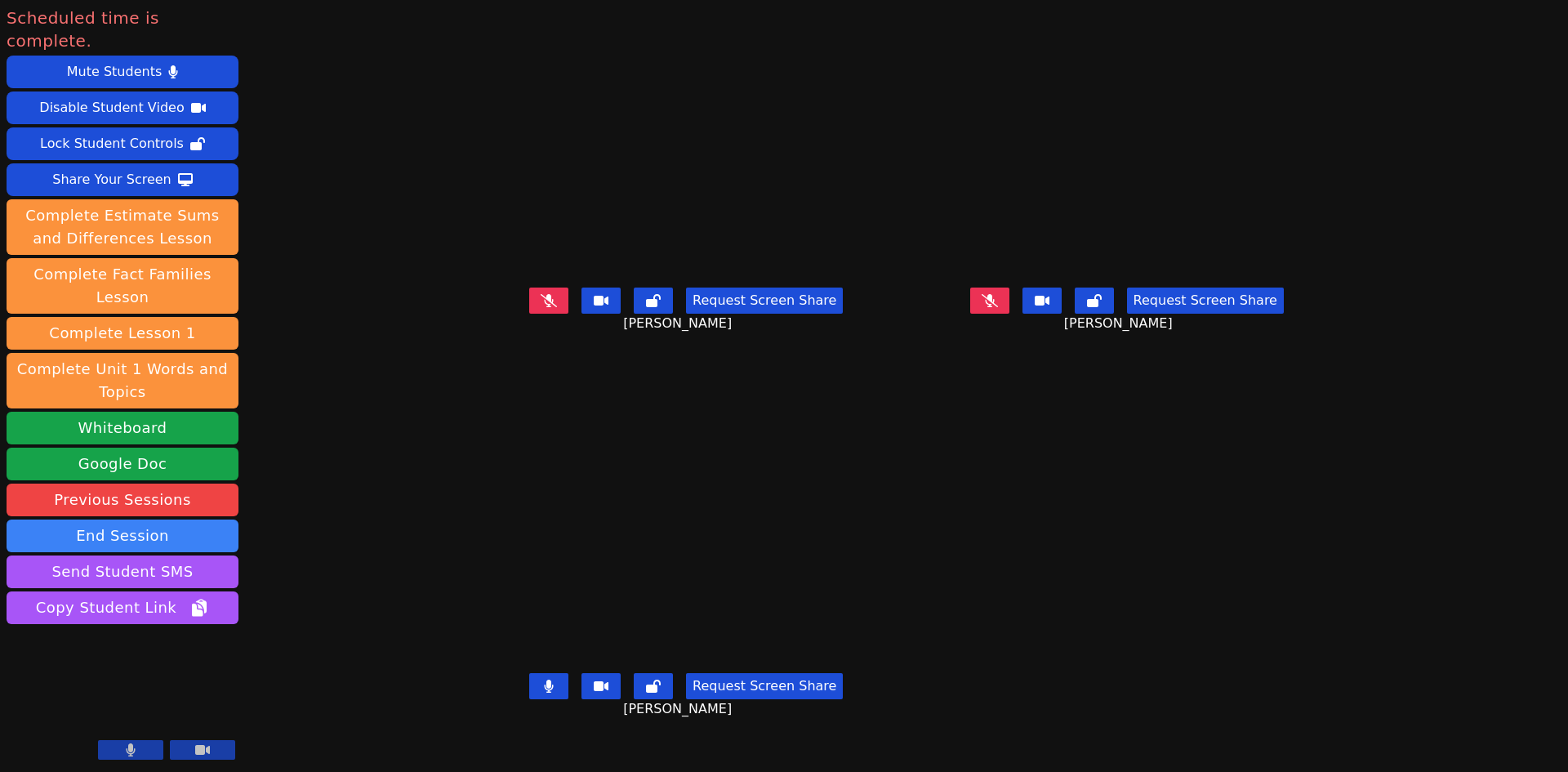
click at [541, 306] on icon at bounding box center [548, 299] width 16 height 13
click at [1084, 343] on div "Request Screen Share JESUS RODRIGUEZ" at bounding box center [1127, 313] width 428 height 66
click at [1010, 313] on button at bounding box center [990, 300] width 39 height 26
click at [995, 307] on icon at bounding box center [990, 300] width 10 height 13
click at [529, 699] on button at bounding box center [549, 686] width 39 height 26
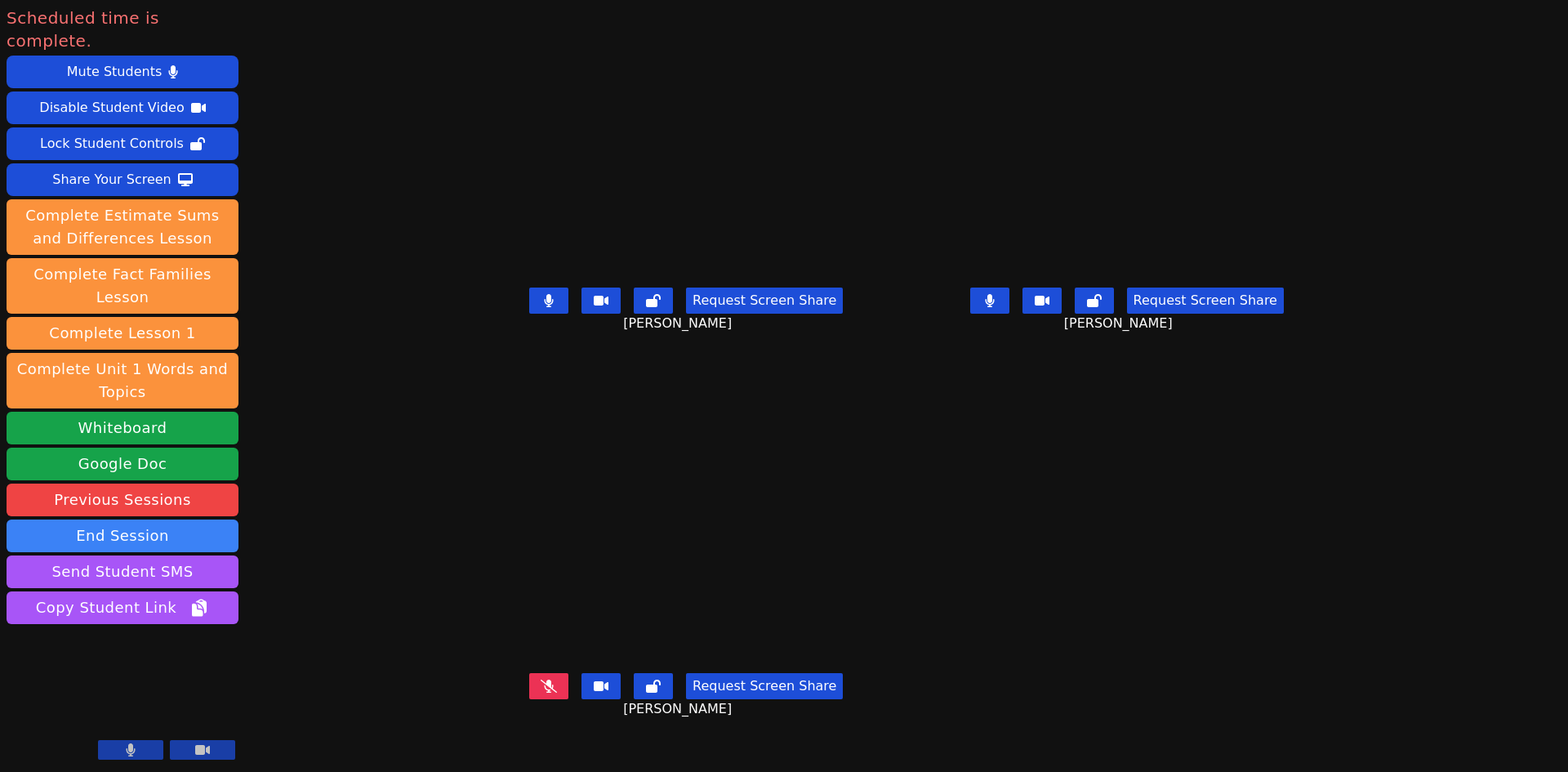
click at [529, 699] on button at bounding box center [549, 686] width 39 height 26
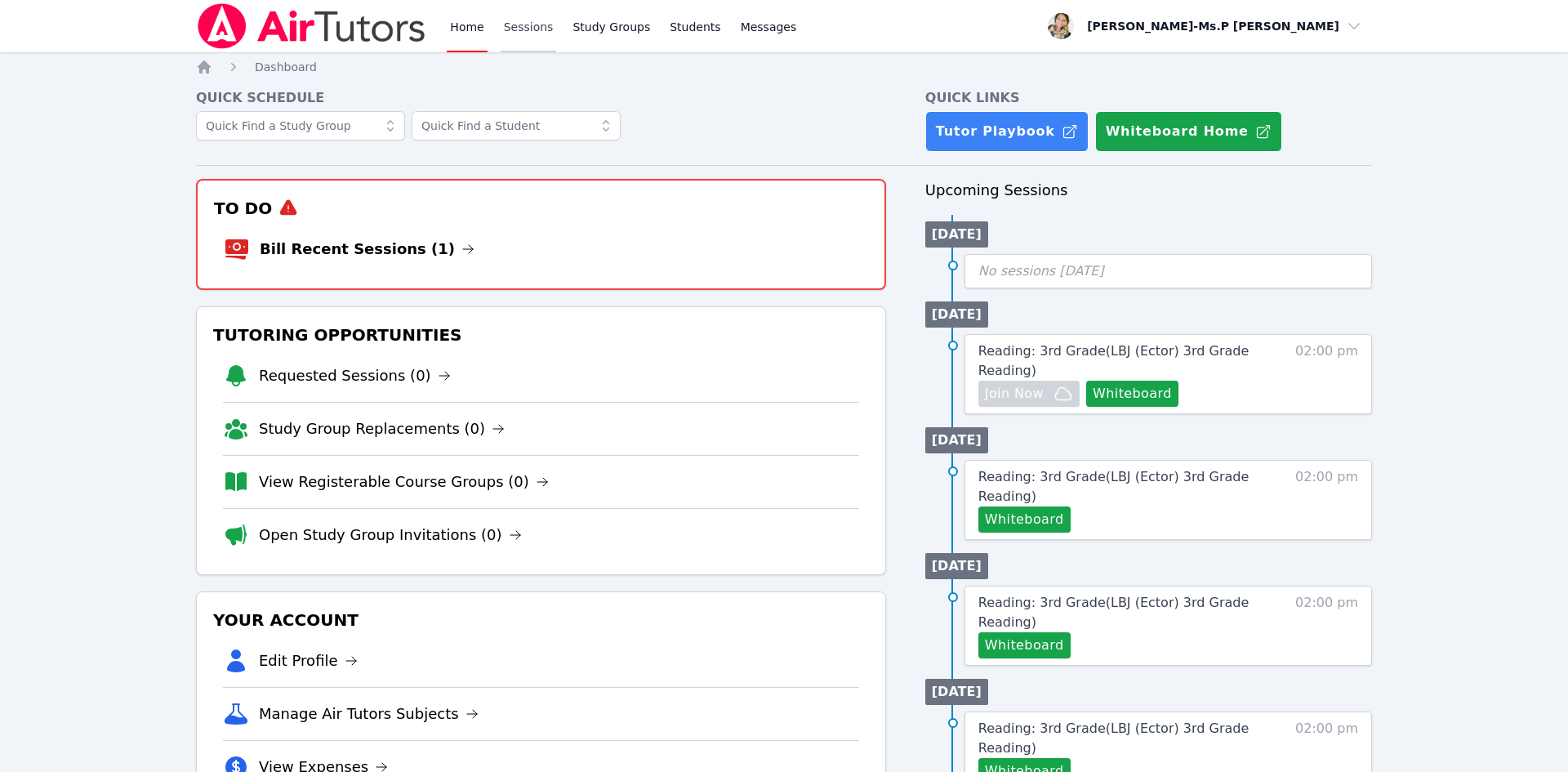
click at [524, 17] on link "Sessions" at bounding box center [529, 26] width 56 height 52
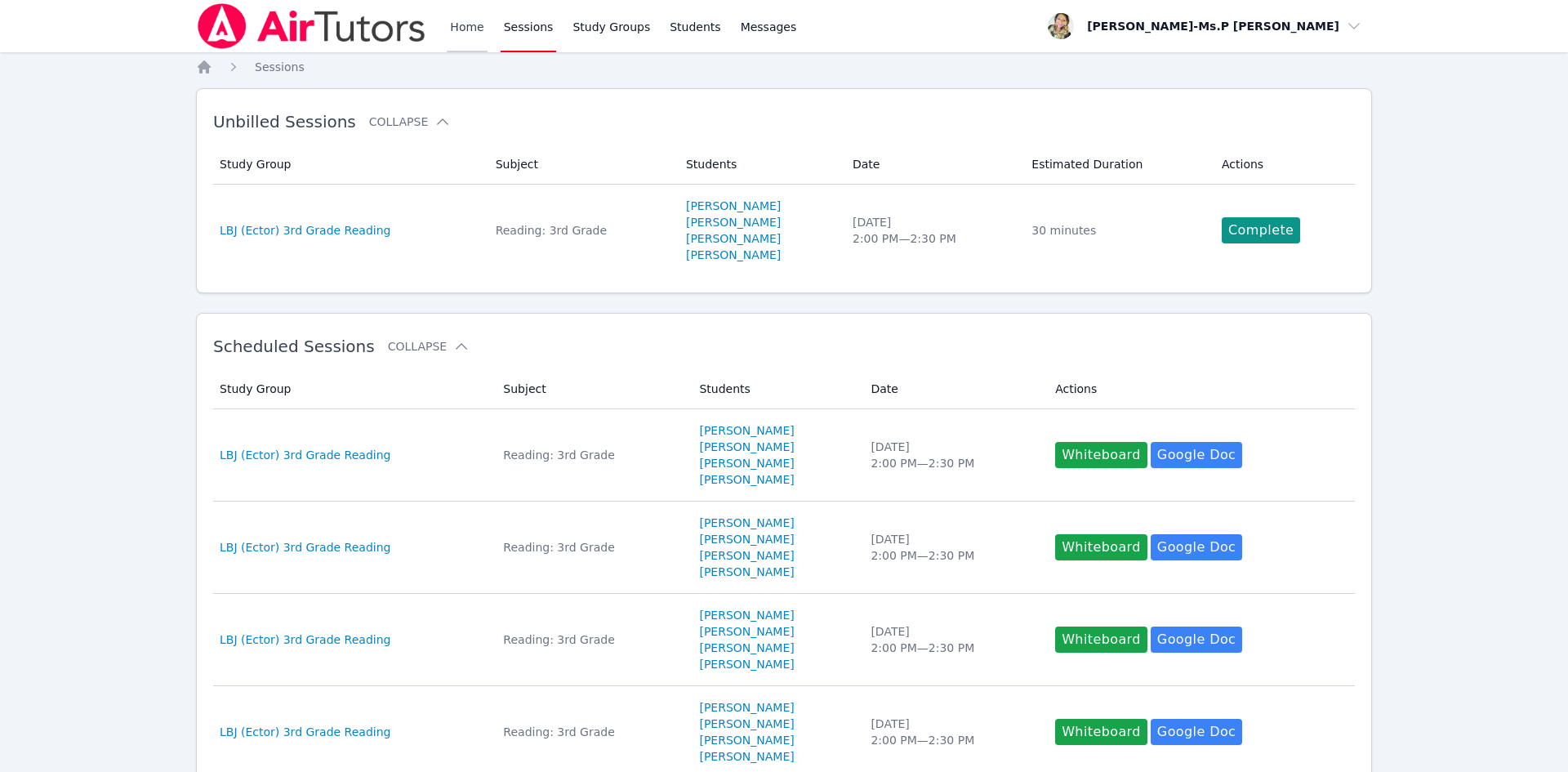
click at [469, 26] on link "Home" at bounding box center [466, 26] width 40 height 52
